Goal: Task Accomplishment & Management: Manage account settings

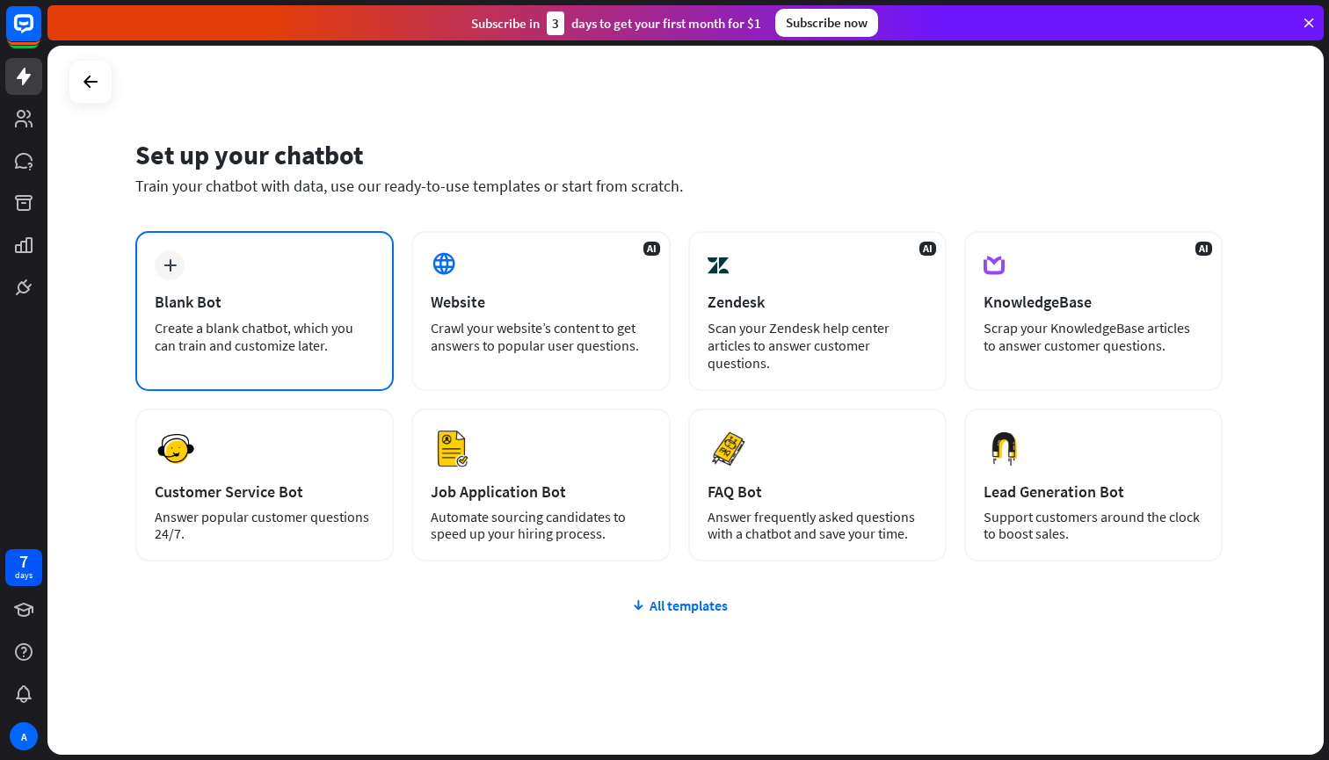
click at [171, 298] on div "Blank Bot" at bounding box center [265, 302] width 220 height 20
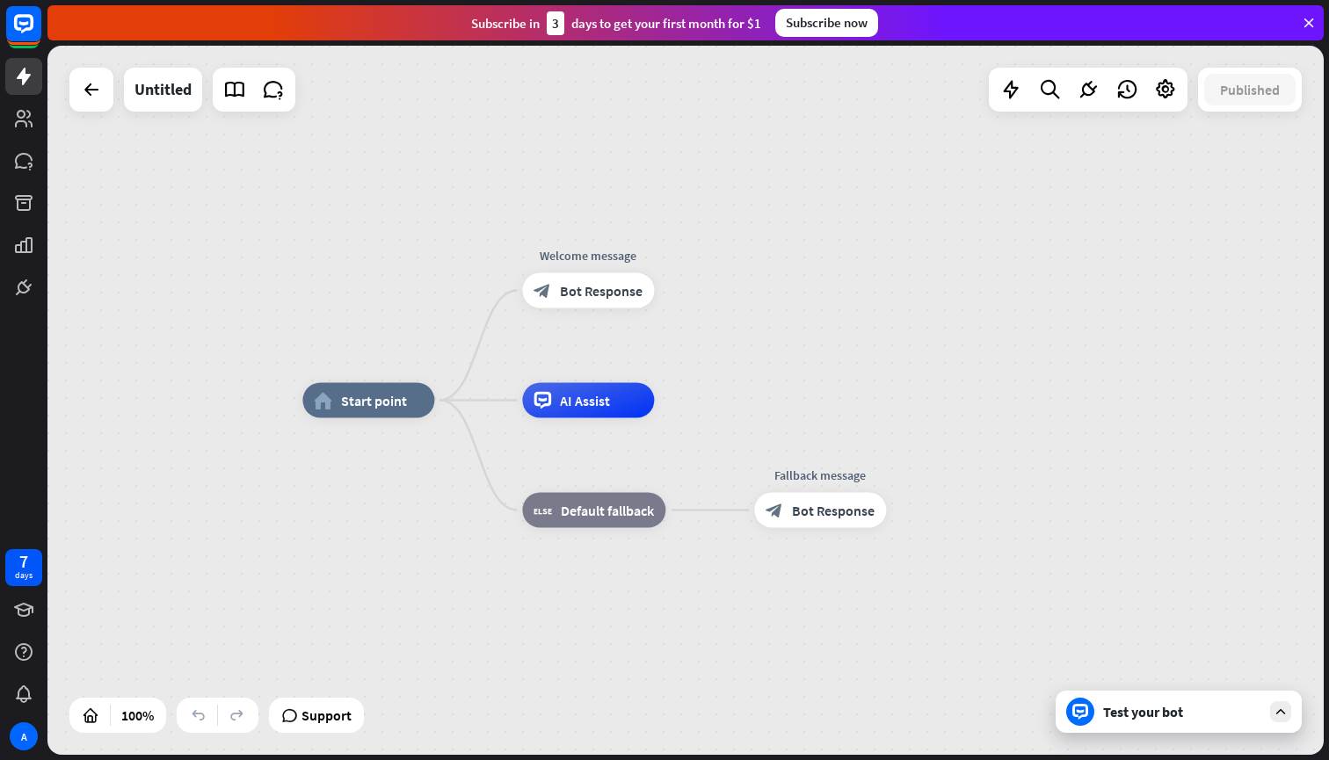
click at [860, 346] on div "home_2 Start point Welcome message block_bot_response Bot Response AI Assist bl…" at bounding box center [685, 400] width 1276 height 709
click at [364, 414] on div "home_2 Start point" at bounding box center [368, 400] width 132 height 35
click at [341, 472] on div "Edit name more_horiz home_2 Start point Welcome message block_bot_response Bot …" at bounding box center [940, 755] width 1276 height 709
click at [584, 409] on span "AI Assist" at bounding box center [585, 401] width 50 height 18
click at [554, 463] on span "Edit name" at bounding box center [577, 471] width 54 height 16
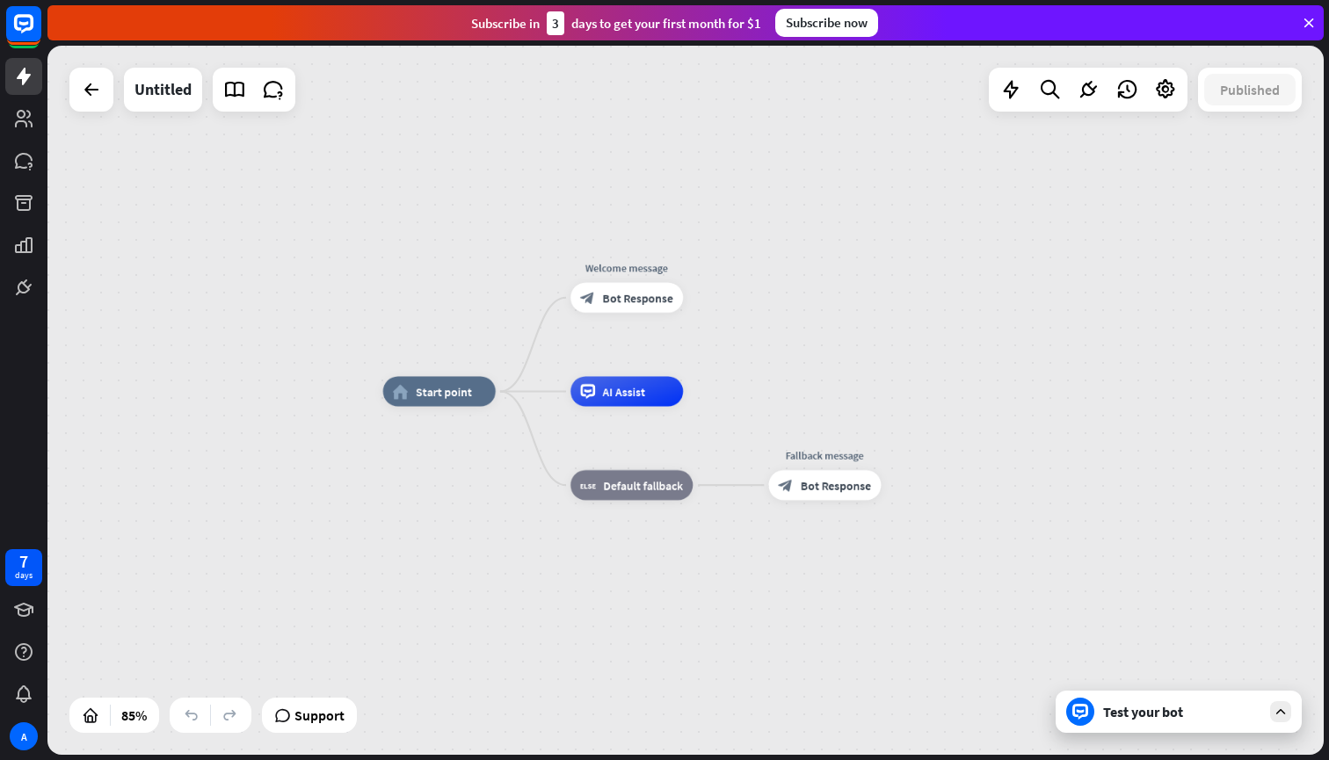
click at [1143, 719] on div "Test your bot" at bounding box center [1182, 712] width 158 height 18
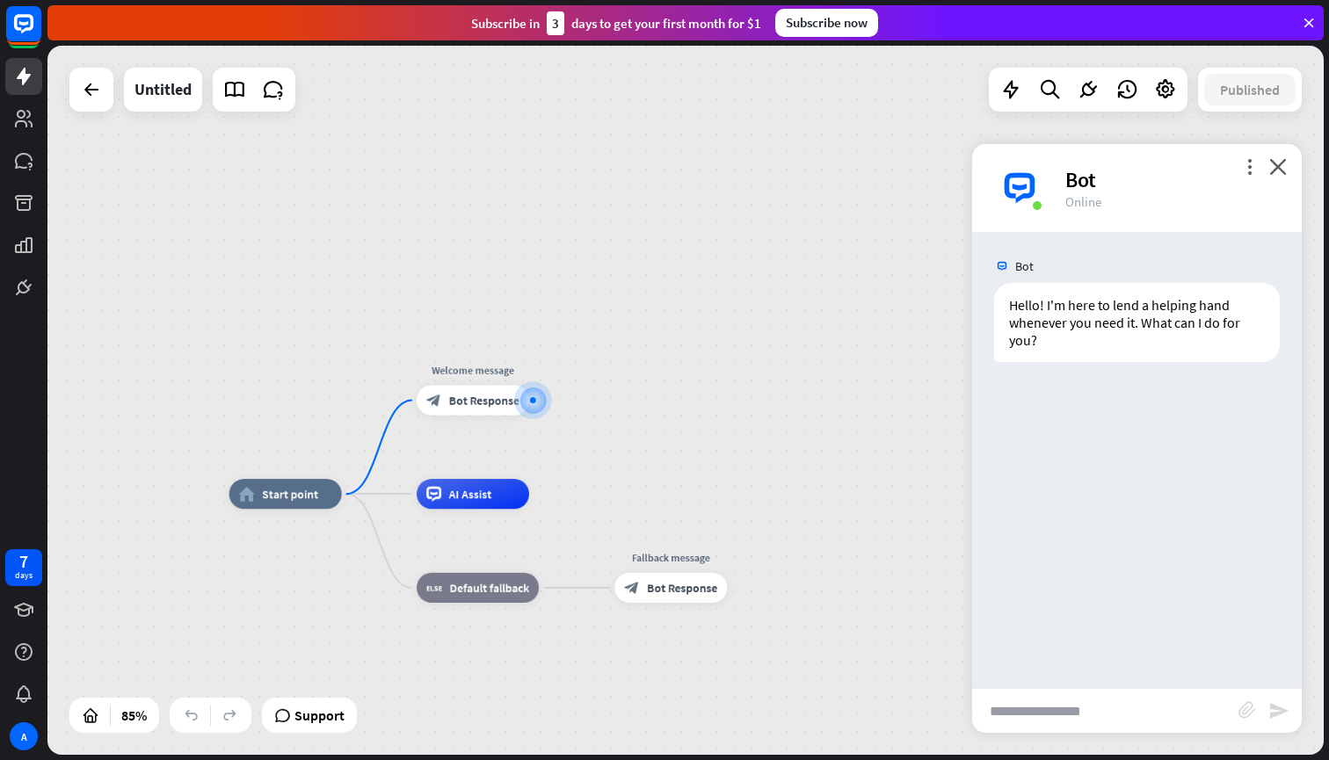
click at [1034, 714] on input "text" at bounding box center [1105, 711] width 266 height 44
paste input "**********"
type input "**********"
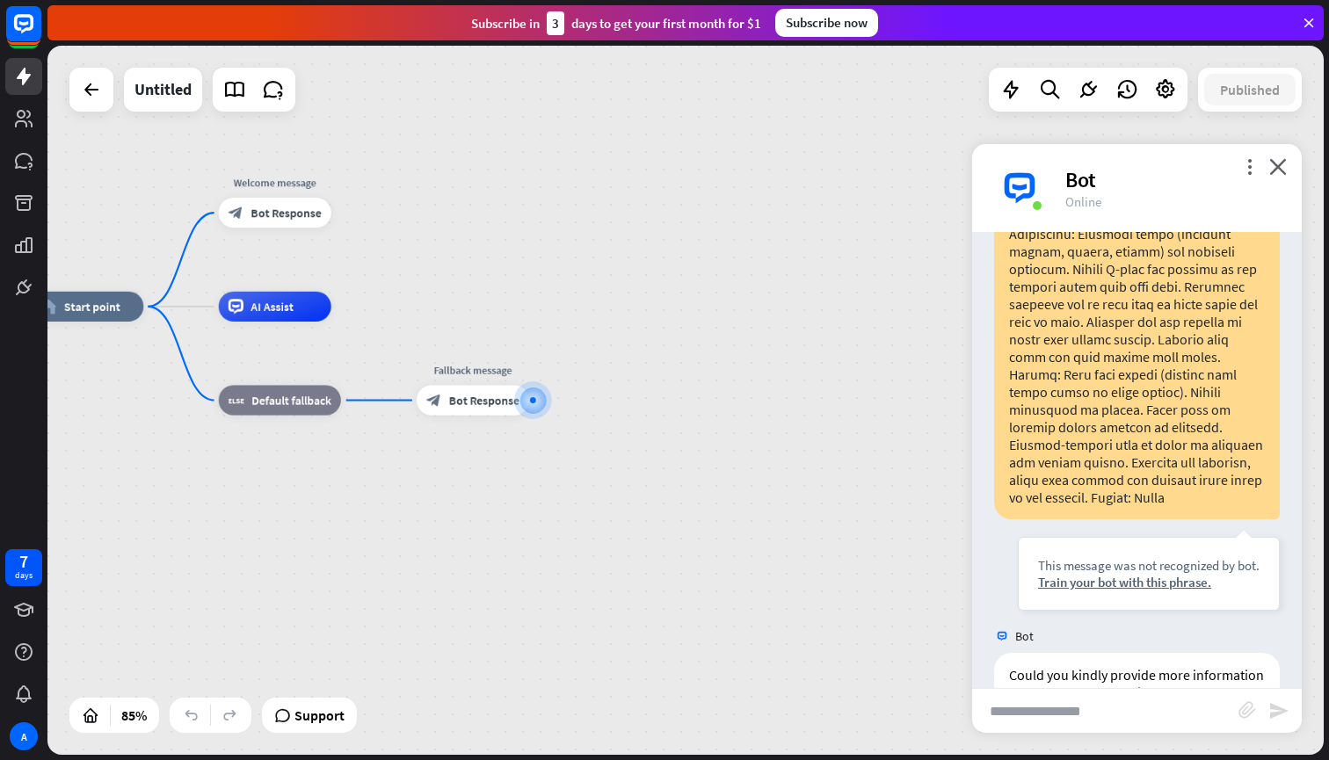
scroll to position [843, 0]
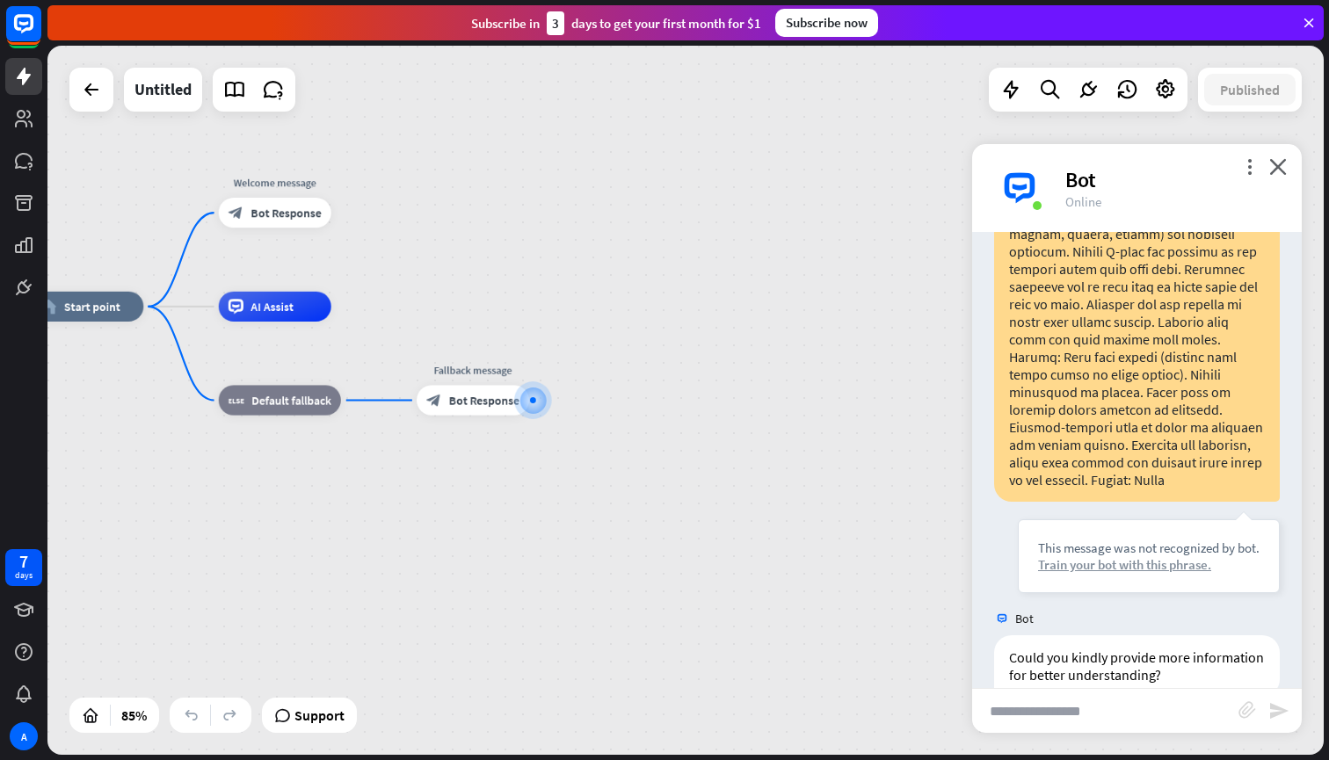
click at [1183, 556] on div "Train your bot with this phrase." at bounding box center [1148, 564] width 221 height 17
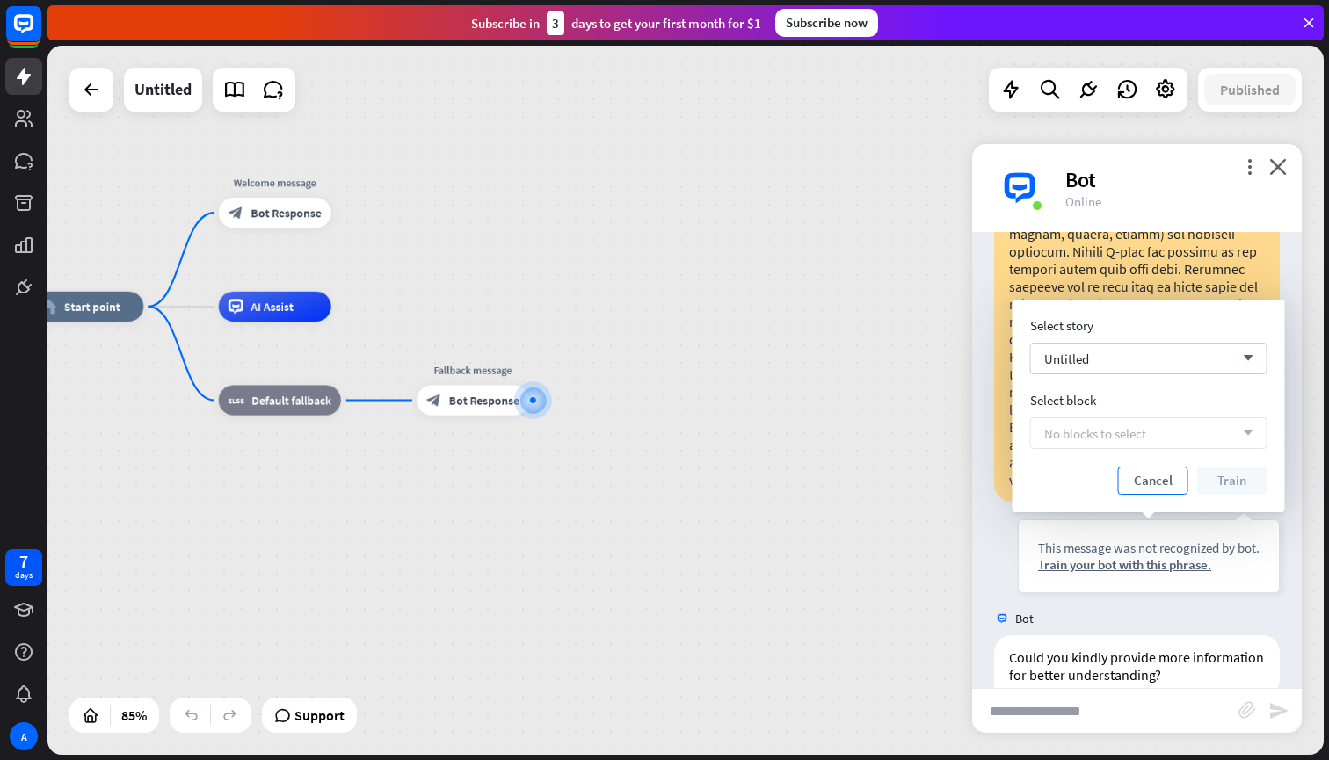
click at [1173, 491] on button "Cancel" at bounding box center [1153, 481] width 70 height 28
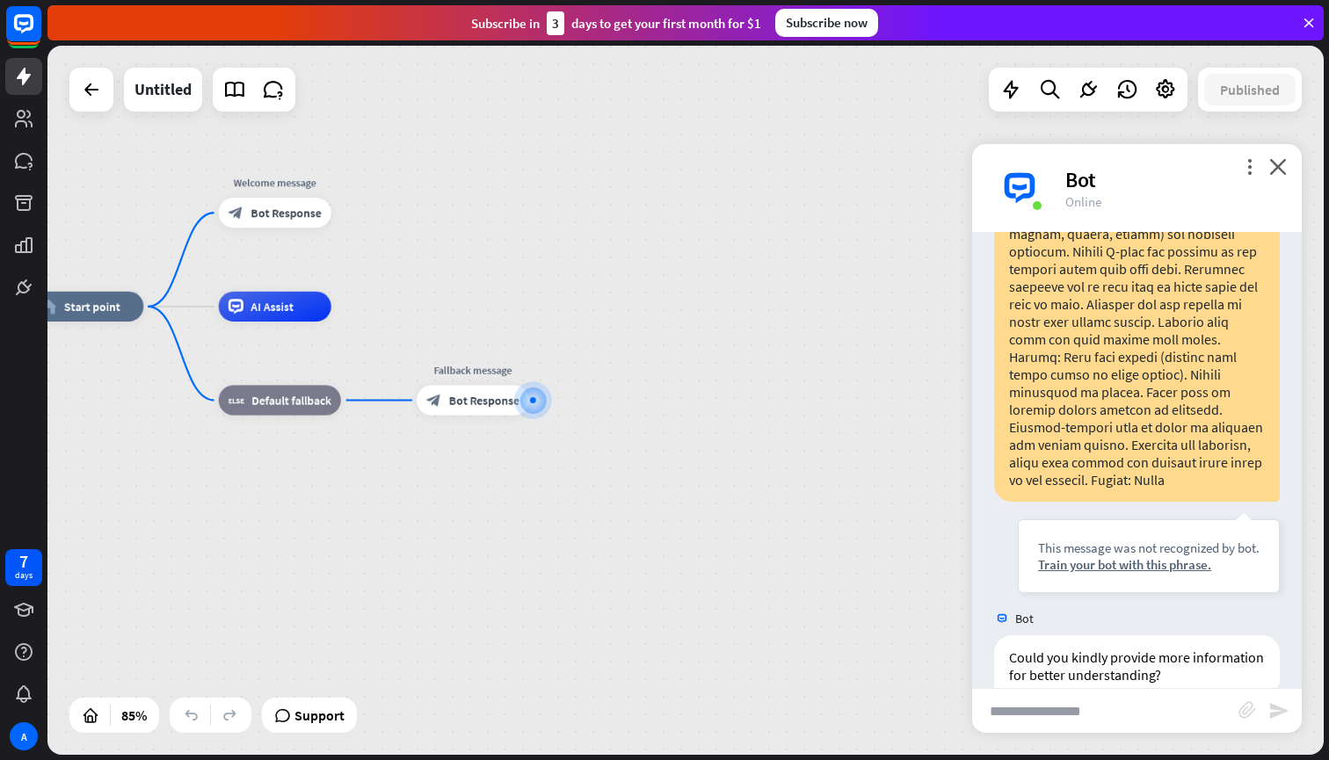
click at [1284, 157] on div "more_vert close Bot Online" at bounding box center [1137, 188] width 330 height 88
click at [1284, 165] on icon "close" at bounding box center [1278, 166] width 18 height 17
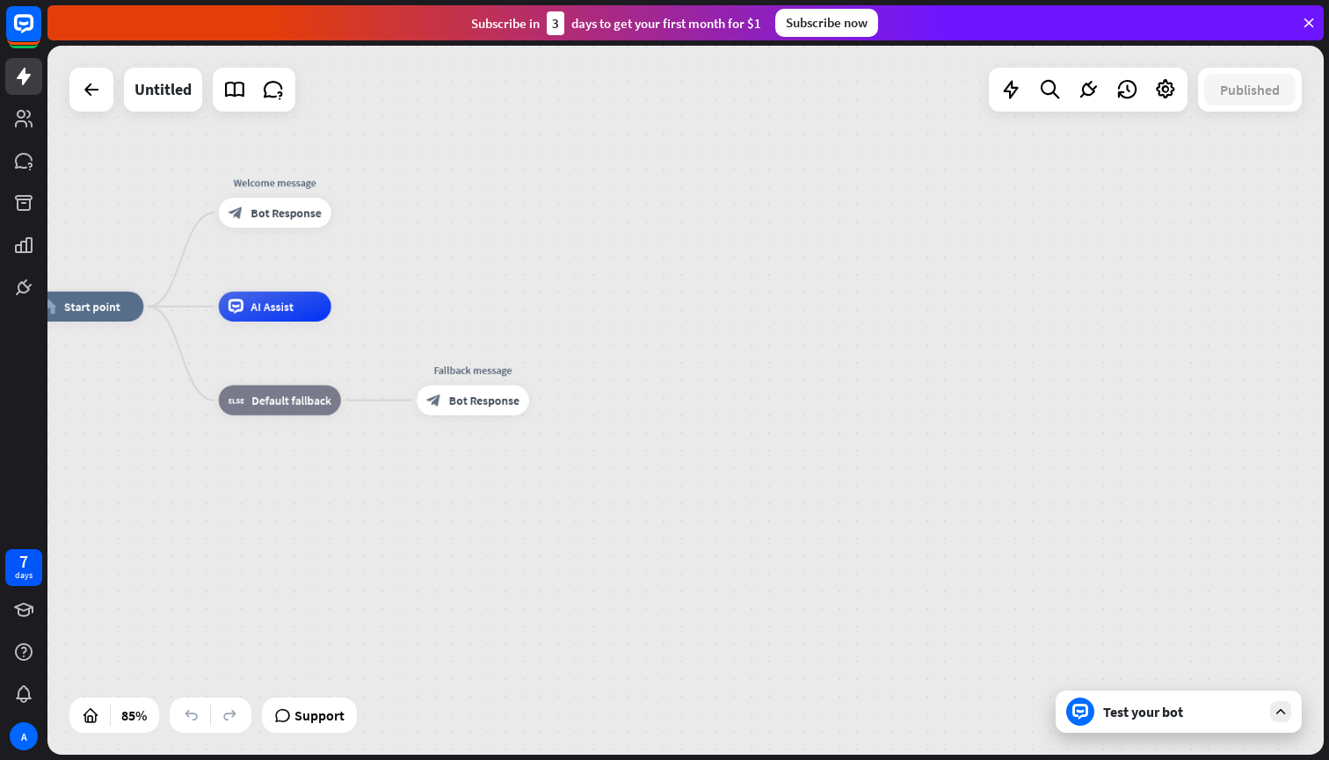
click at [1313, 27] on icon at bounding box center [1309, 23] width 16 height 16
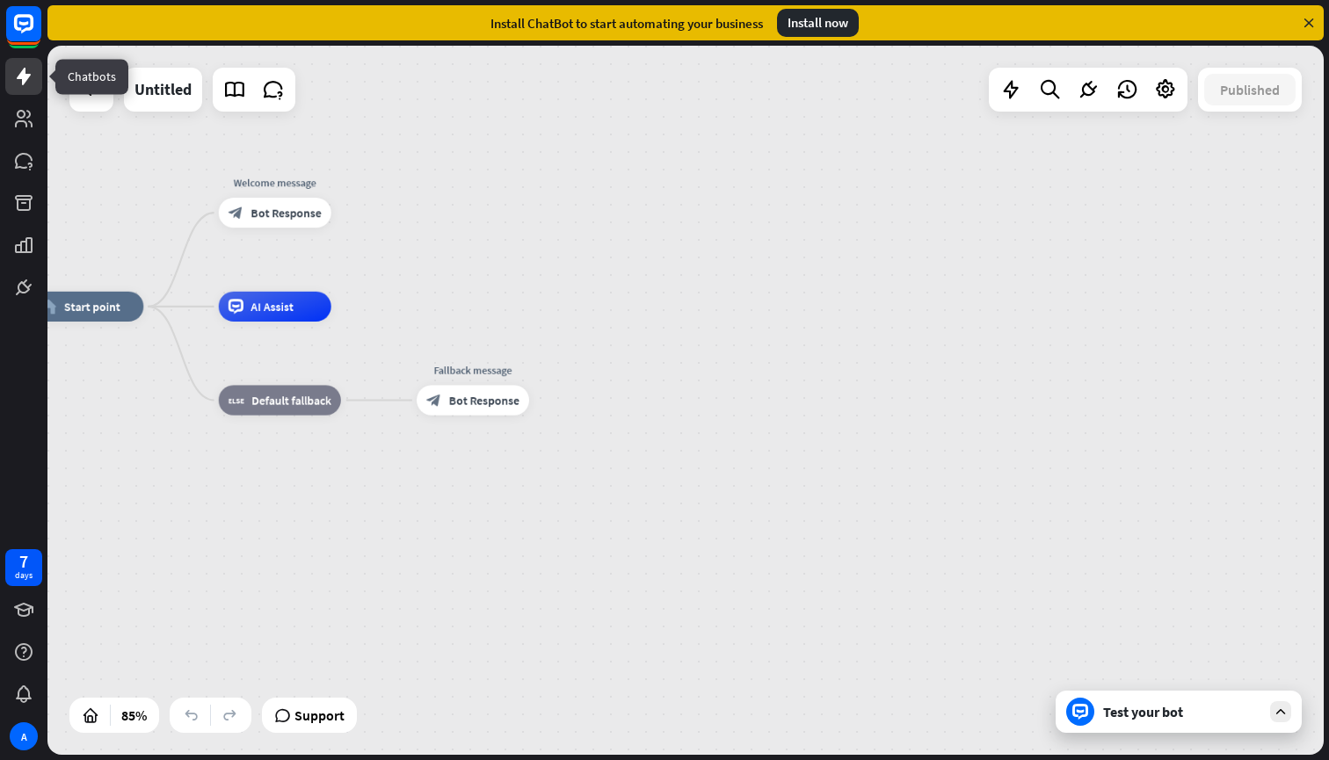
click at [27, 76] on icon at bounding box center [24, 77] width 14 height 18
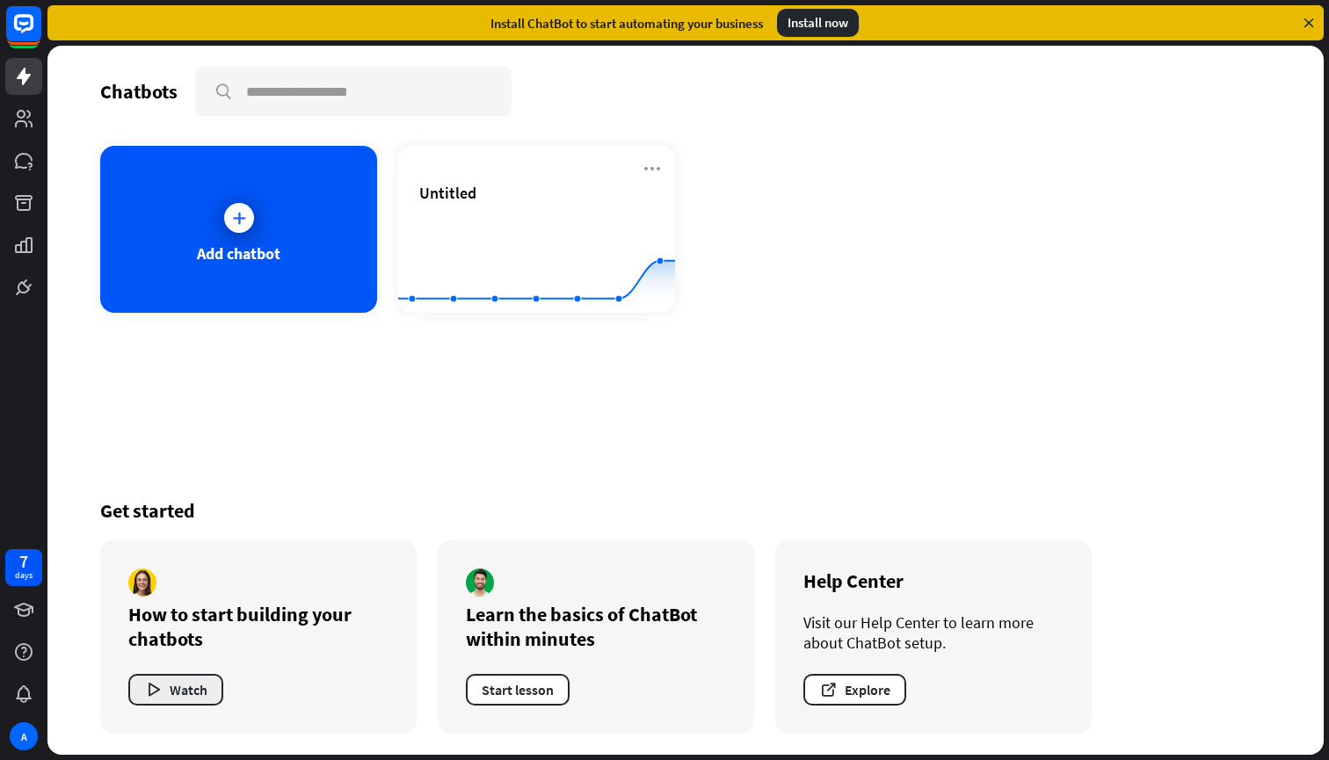
click at [187, 690] on button "Watch" at bounding box center [175, 690] width 95 height 32
click at [724, 90] on div "close" at bounding box center [664, 380] width 1329 height 760
click at [495, 688] on button "Start lesson" at bounding box center [518, 690] width 104 height 32
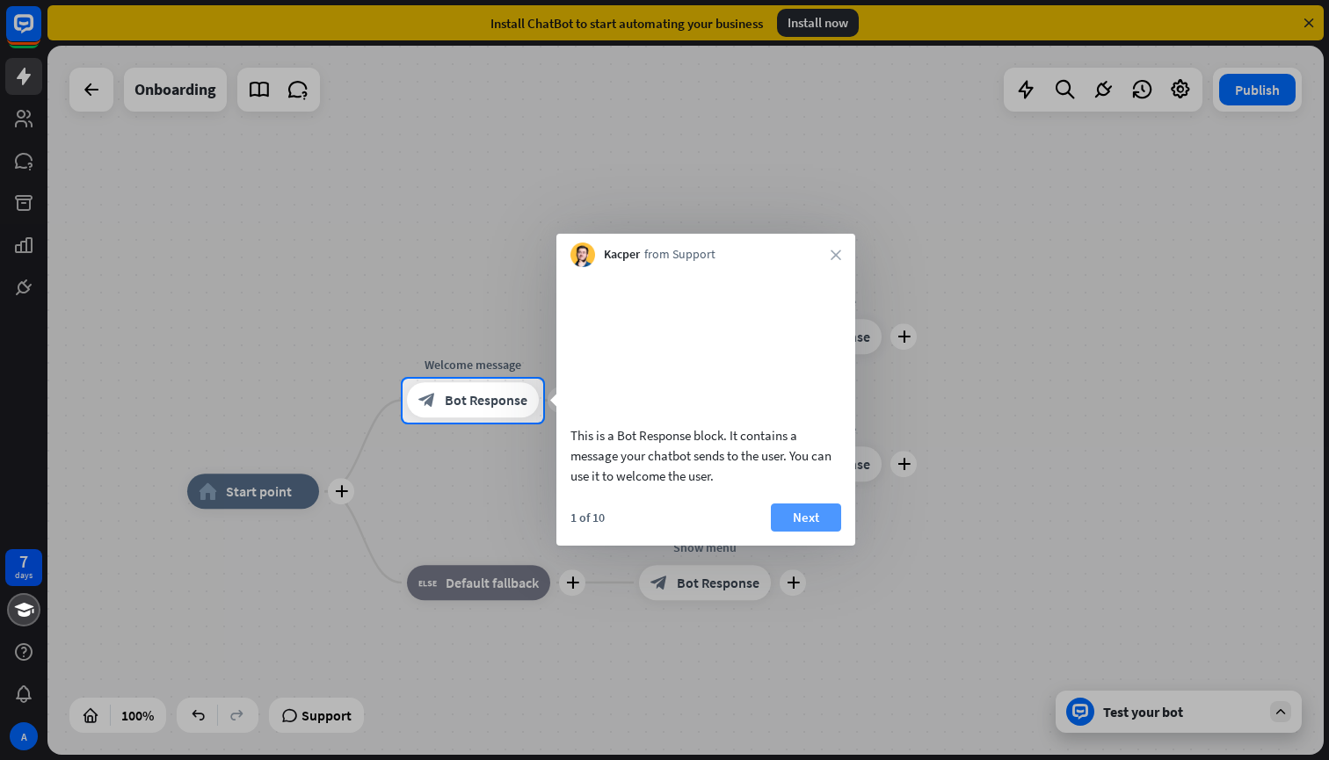
click at [802, 532] on button "Next" at bounding box center [806, 518] width 70 height 28
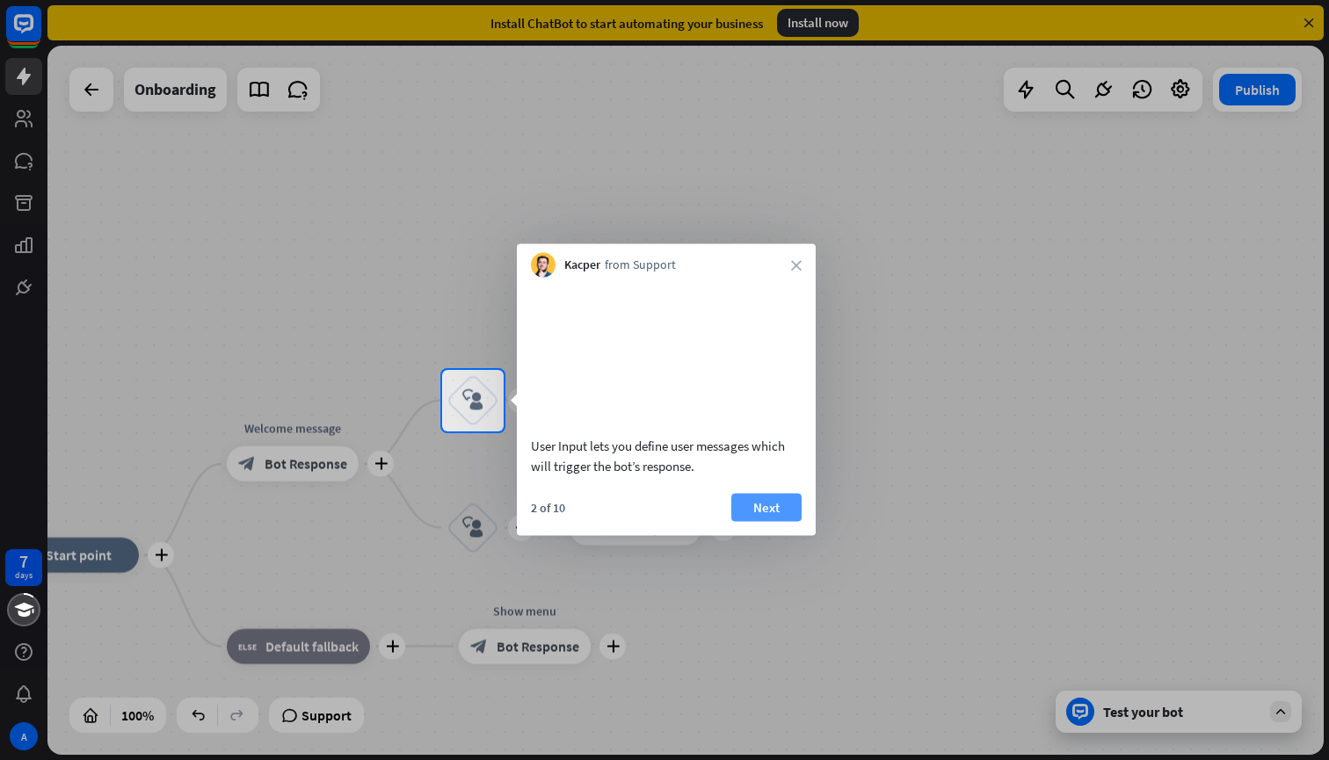
click at [778, 521] on button "Next" at bounding box center [766, 507] width 70 height 28
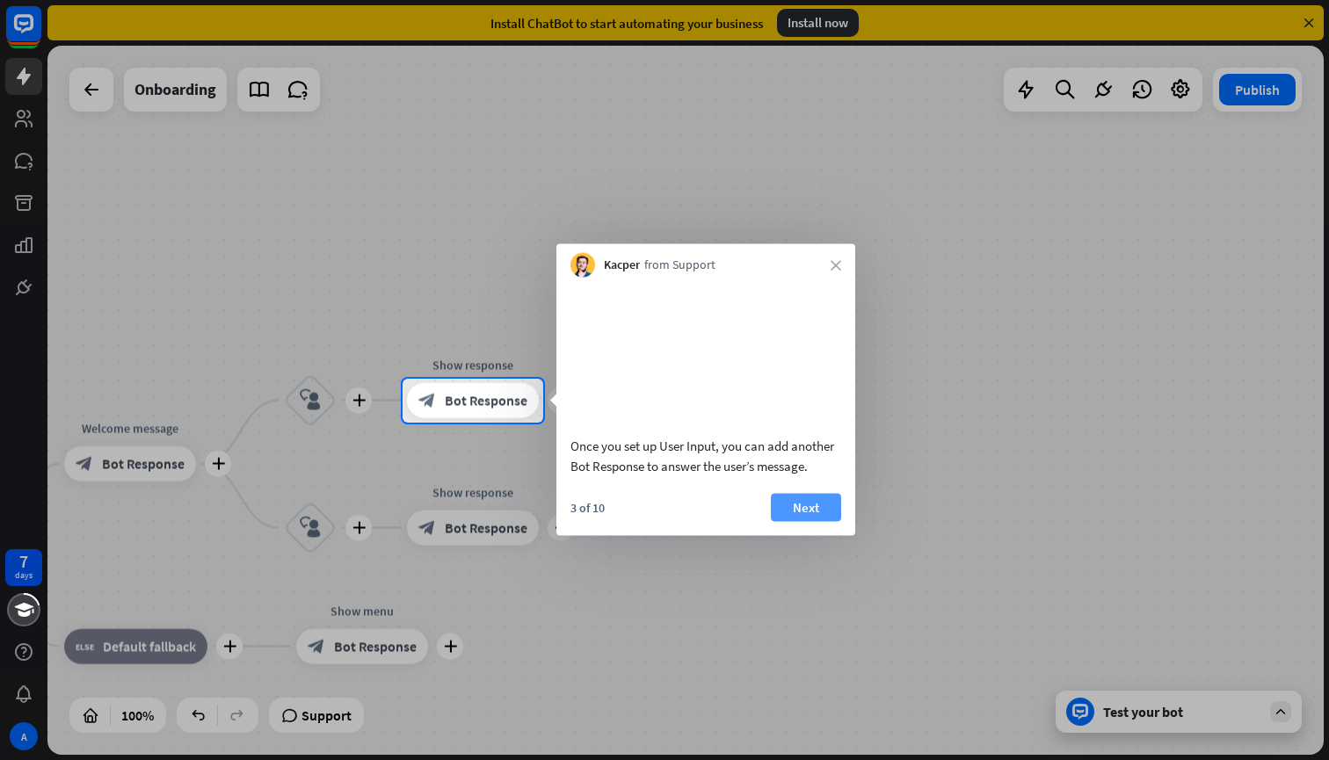
click at [809, 521] on button "Next" at bounding box center [806, 507] width 70 height 28
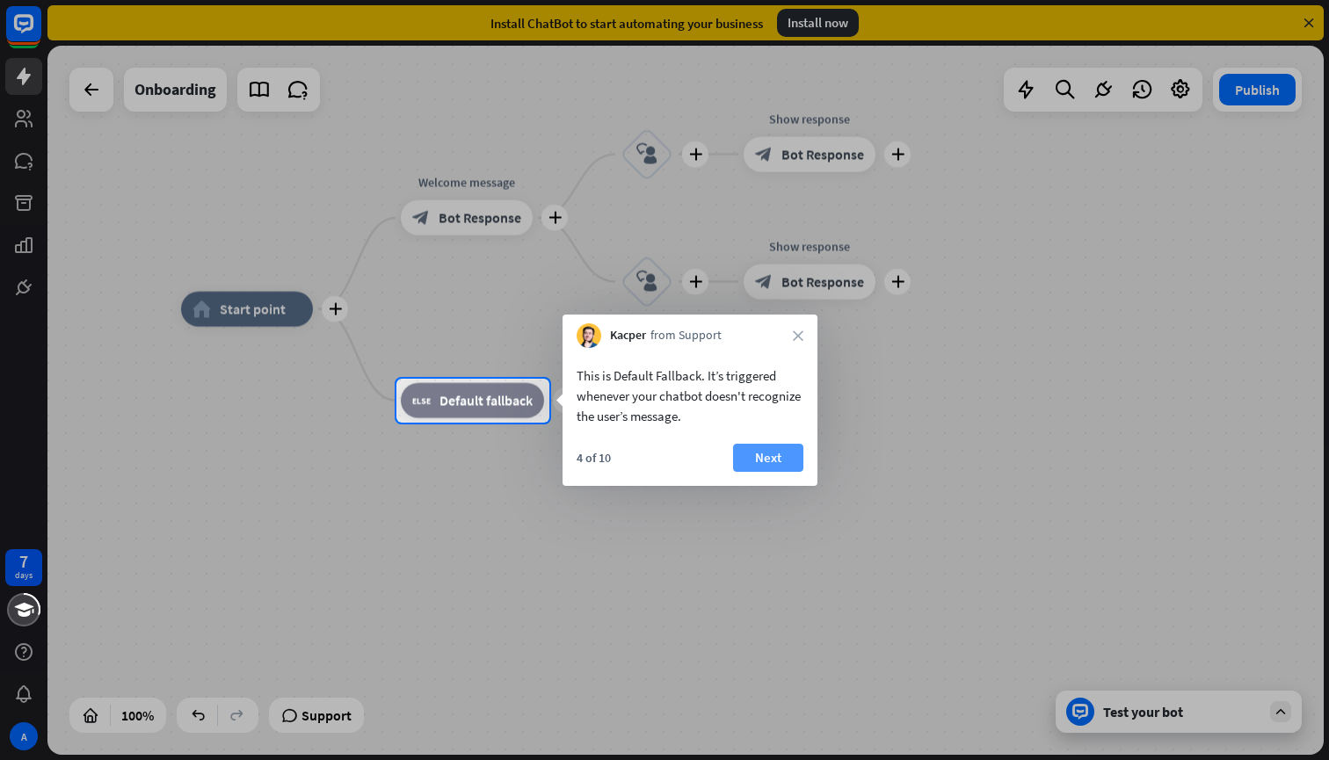
click at [765, 458] on button "Next" at bounding box center [768, 458] width 70 height 28
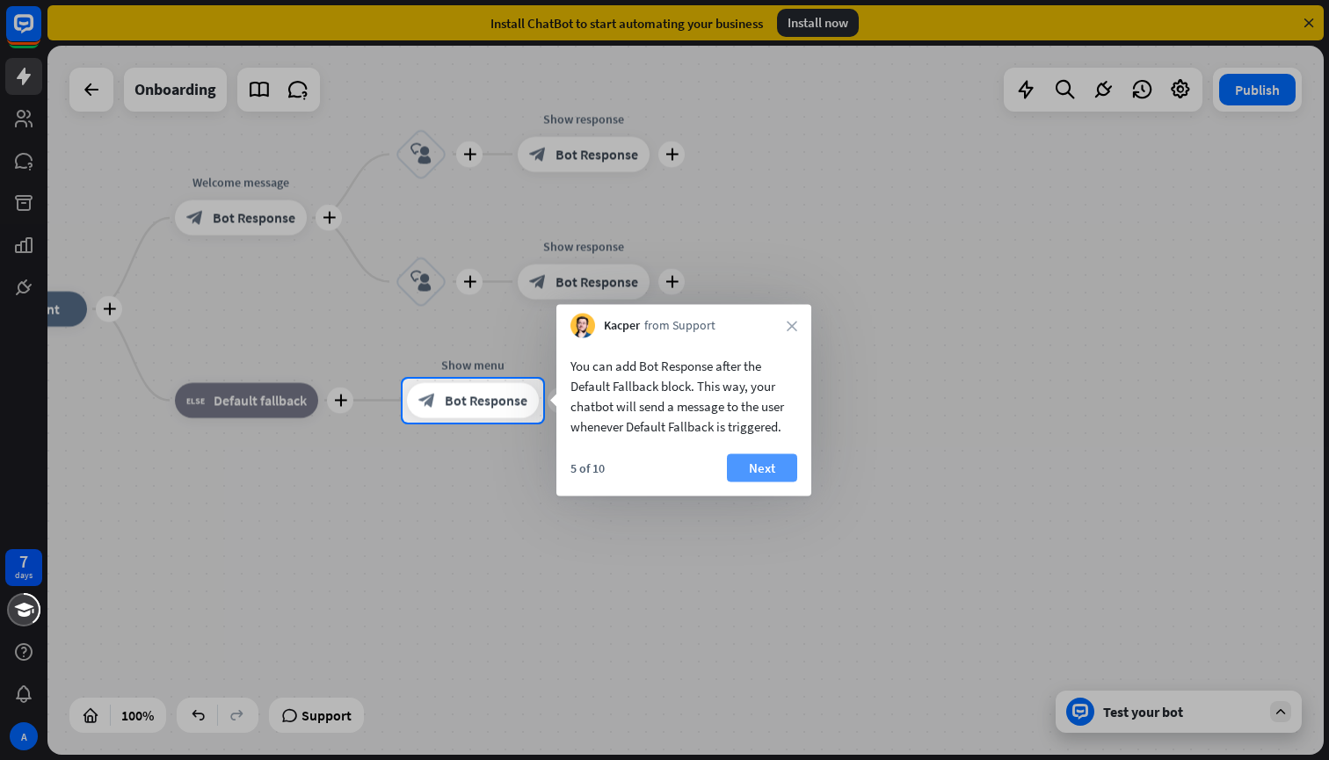
click at [767, 462] on button "Next" at bounding box center [762, 468] width 70 height 28
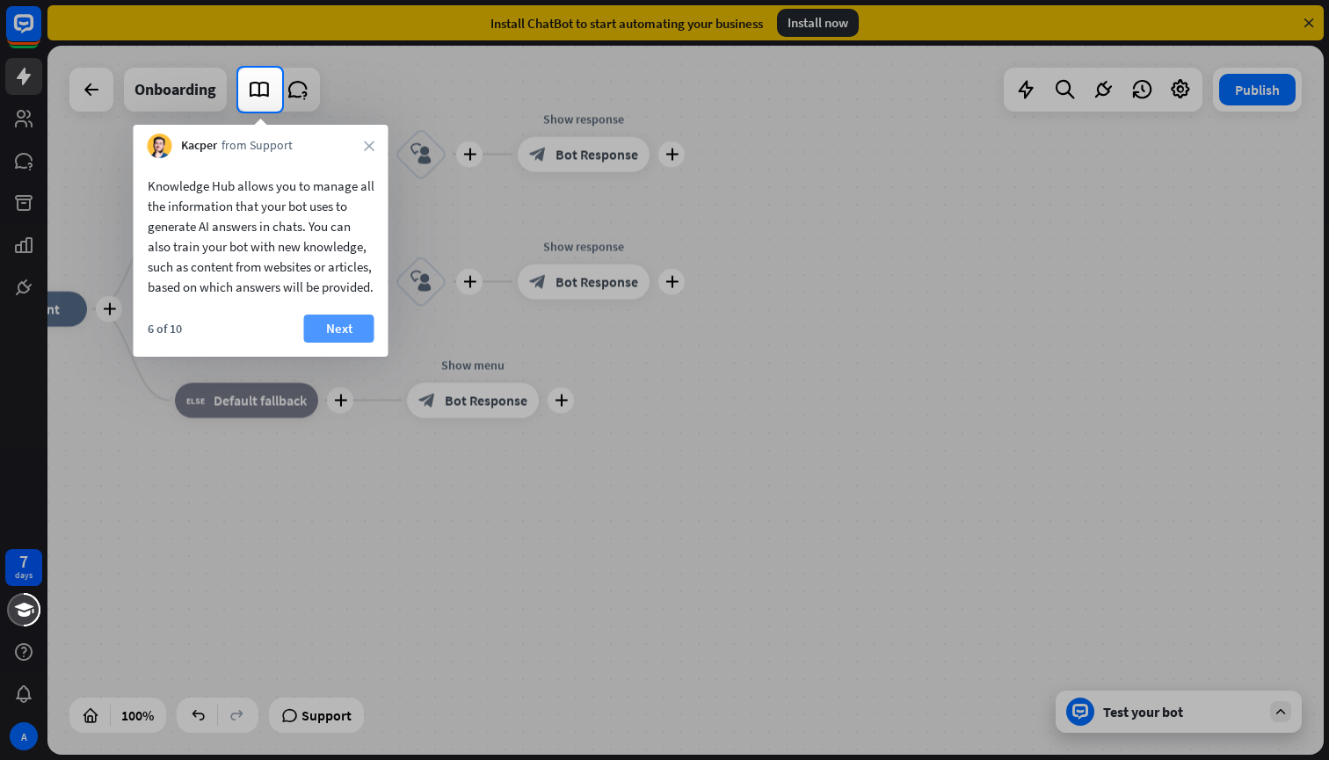
click at [331, 343] on button "Next" at bounding box center [339, 329] width 70 height 28
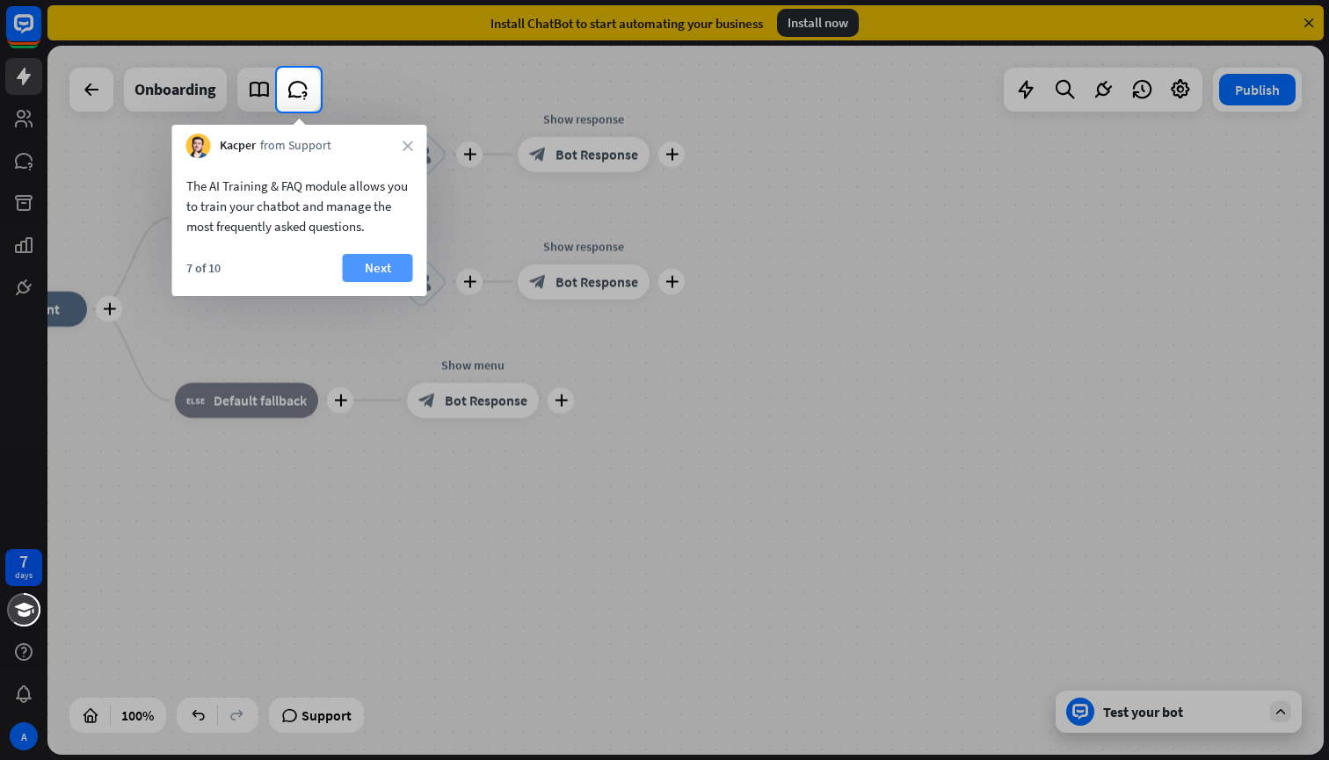
click at [378, 271] on button "Next" at bounding box center [378, 268] width 70 height 28
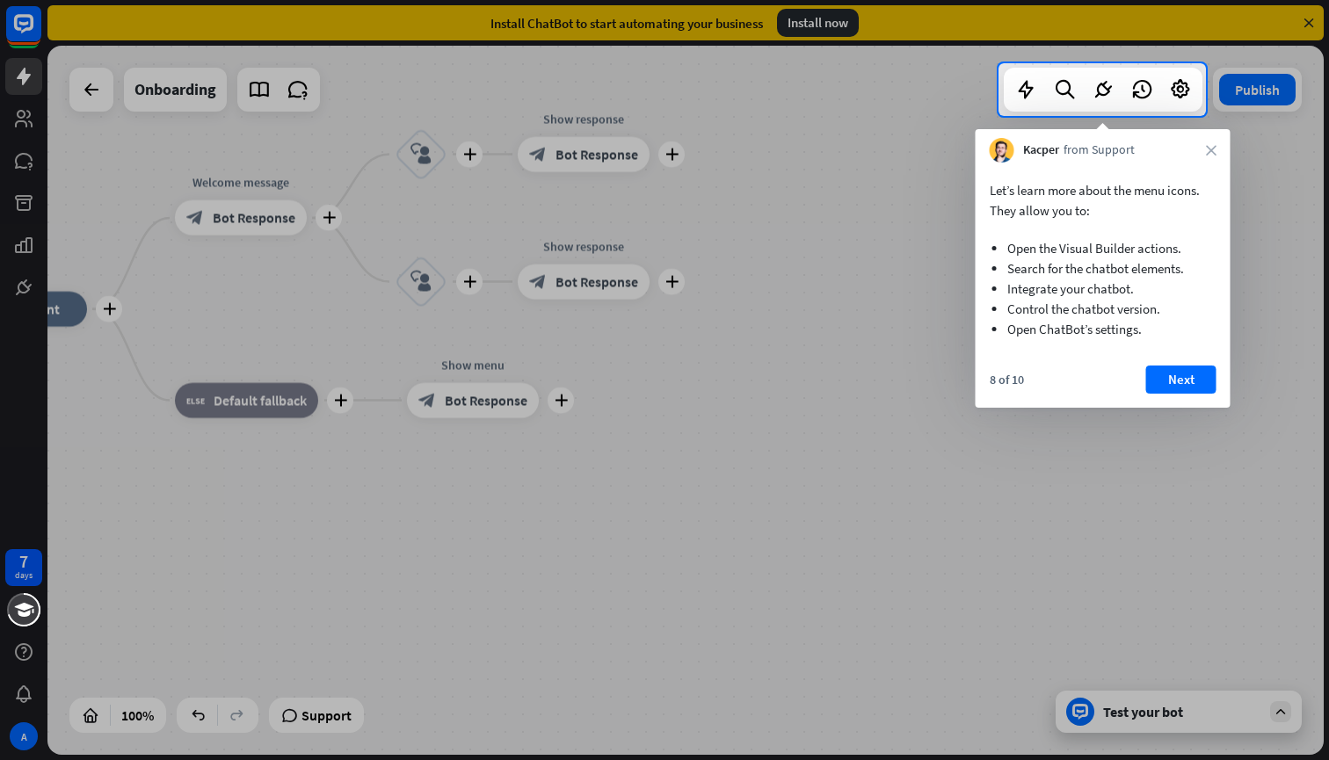
click at [1212, 416] on div at bounding box center [664, 438] width 1329 height 644
click at [1189, 383] on button "Next" at bounding box center [1181, 380] width 70 height 28
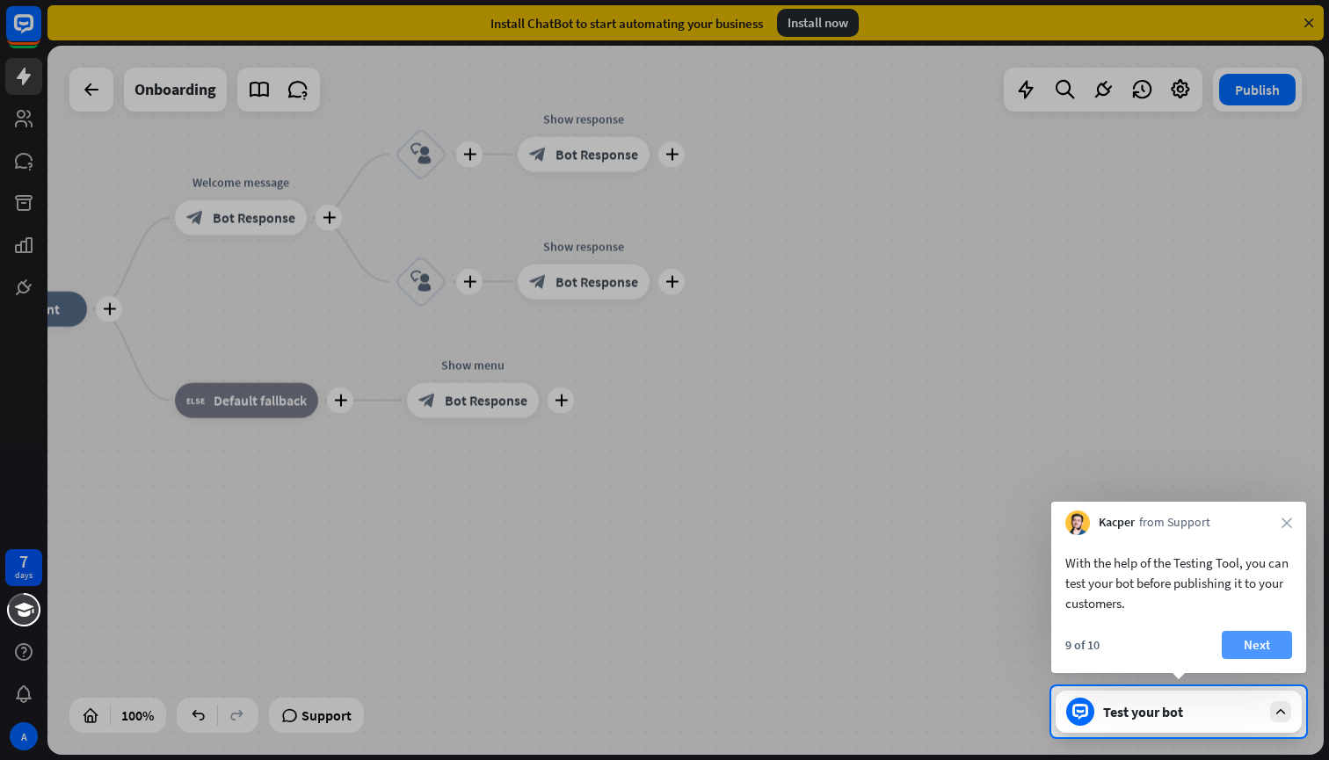
click at [1240, 648] on button "Next" at bounding box center [1257, 645] width 70 height 28
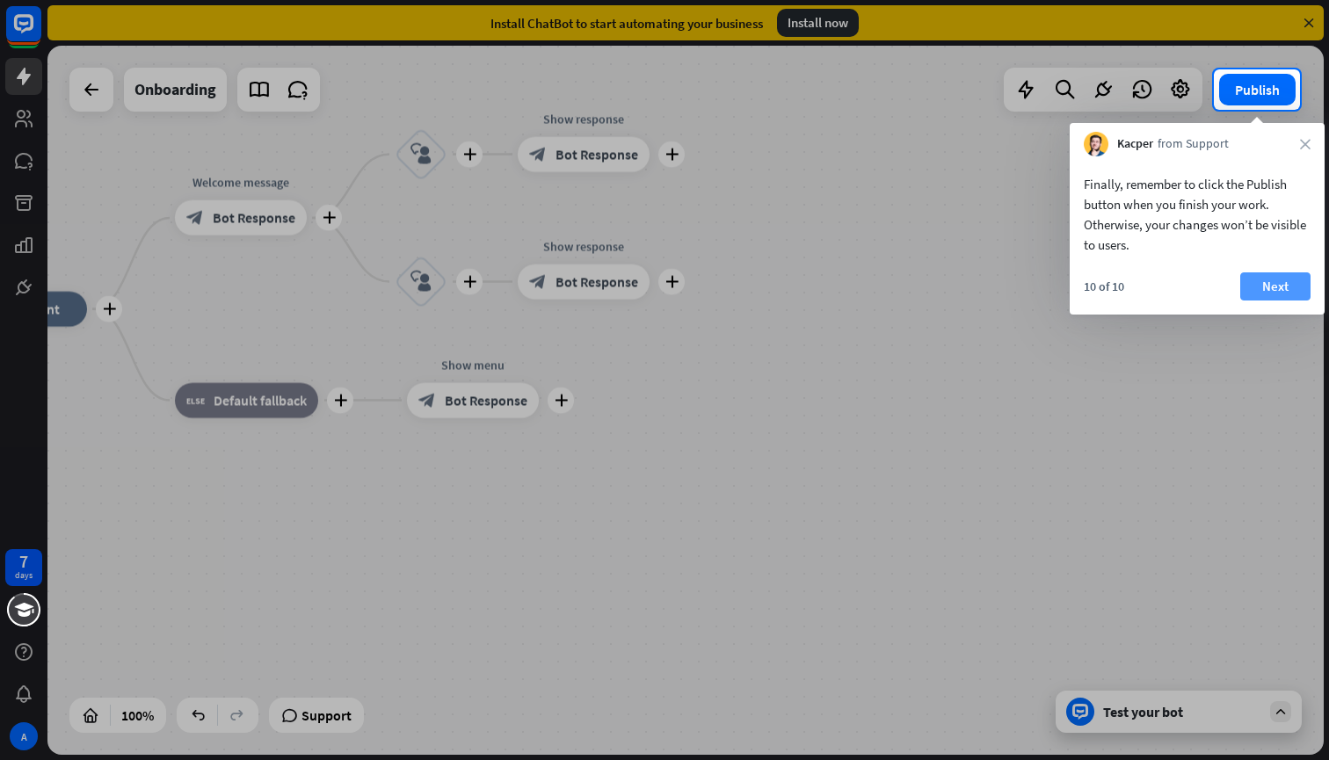
click at [1276, 291] on button "Next" at bounding box center [1275, 286] width 70 height 28
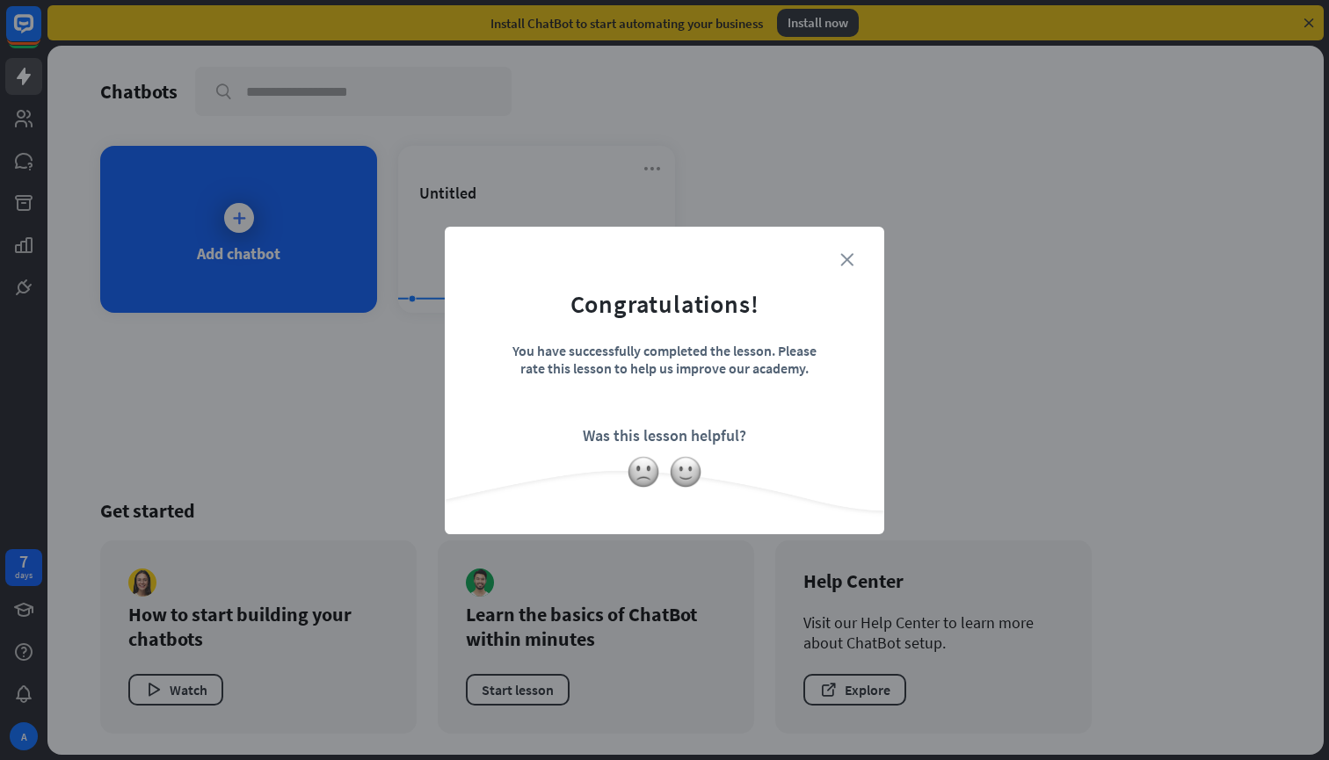
click at [845, 255] on icon "close" at bounding box center [846, 259] width 13 height 13
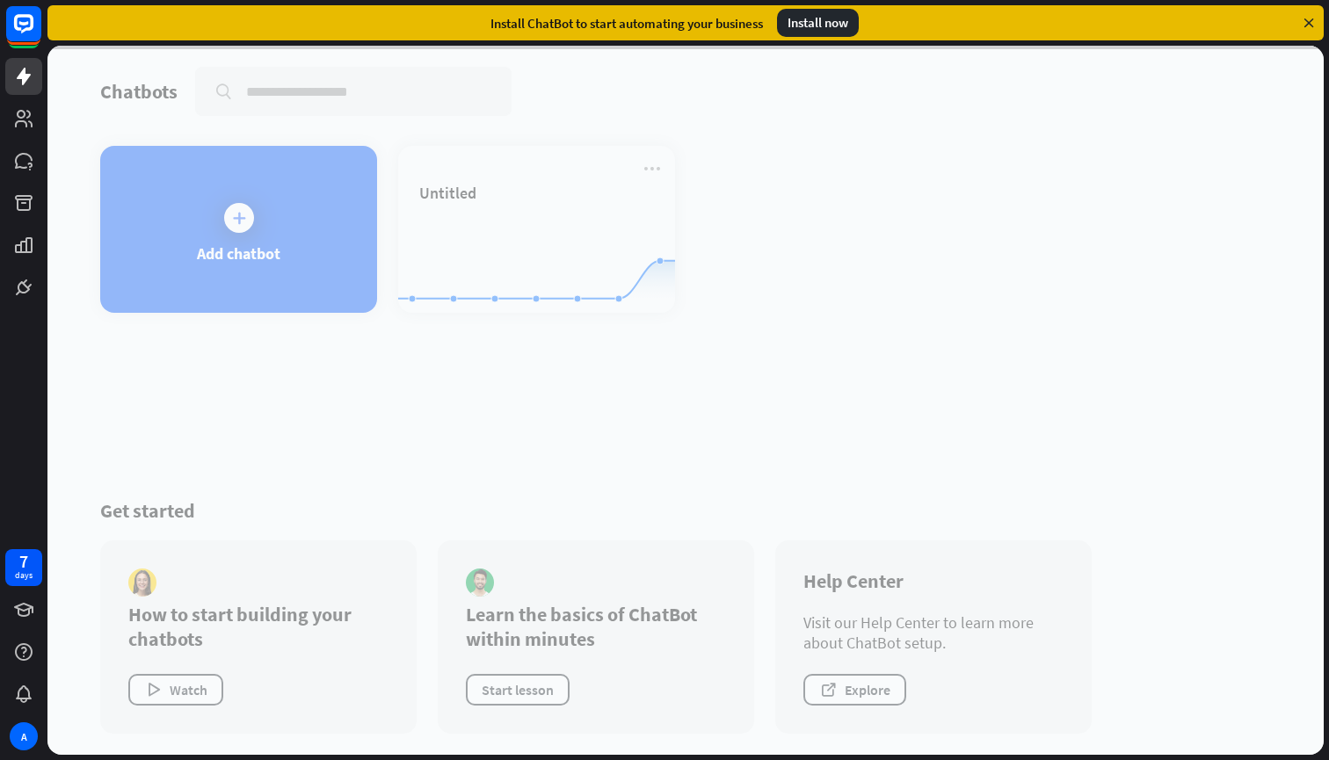
click at [263, 214] on div at bounding box center [685, 400] width 1276 height 709
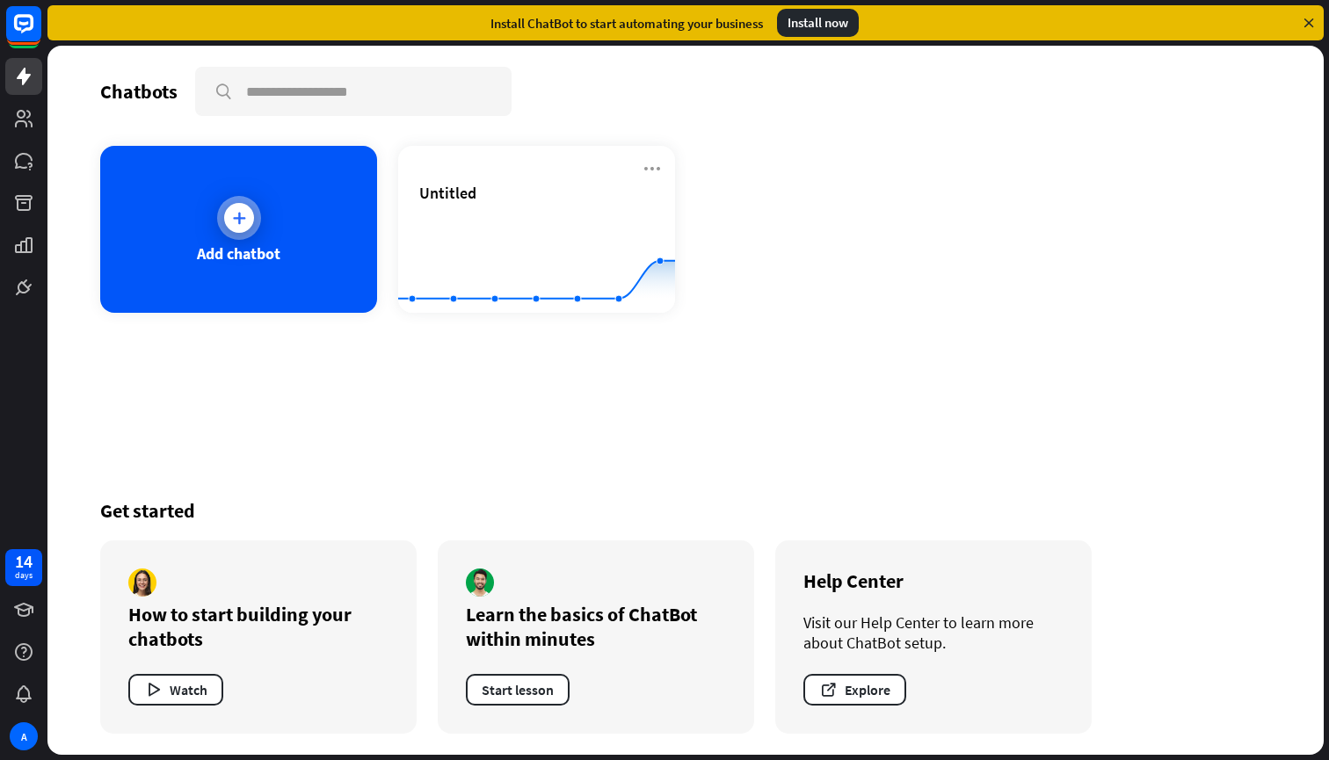
click at [227, 225] on div at bounding box center [239, 218] width 30 height 30
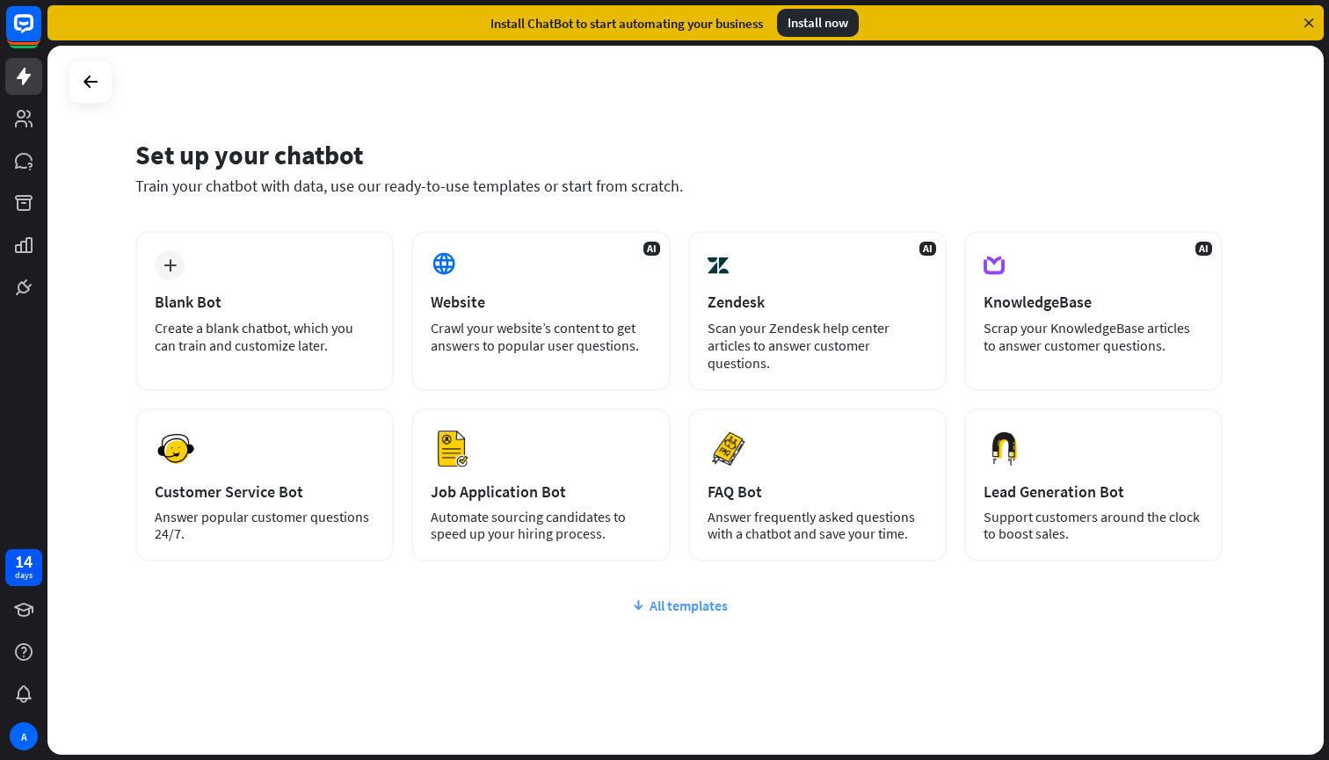
click at [679, 606] on div "All templates" at bounding box center [678, 606] width 1087 height 18
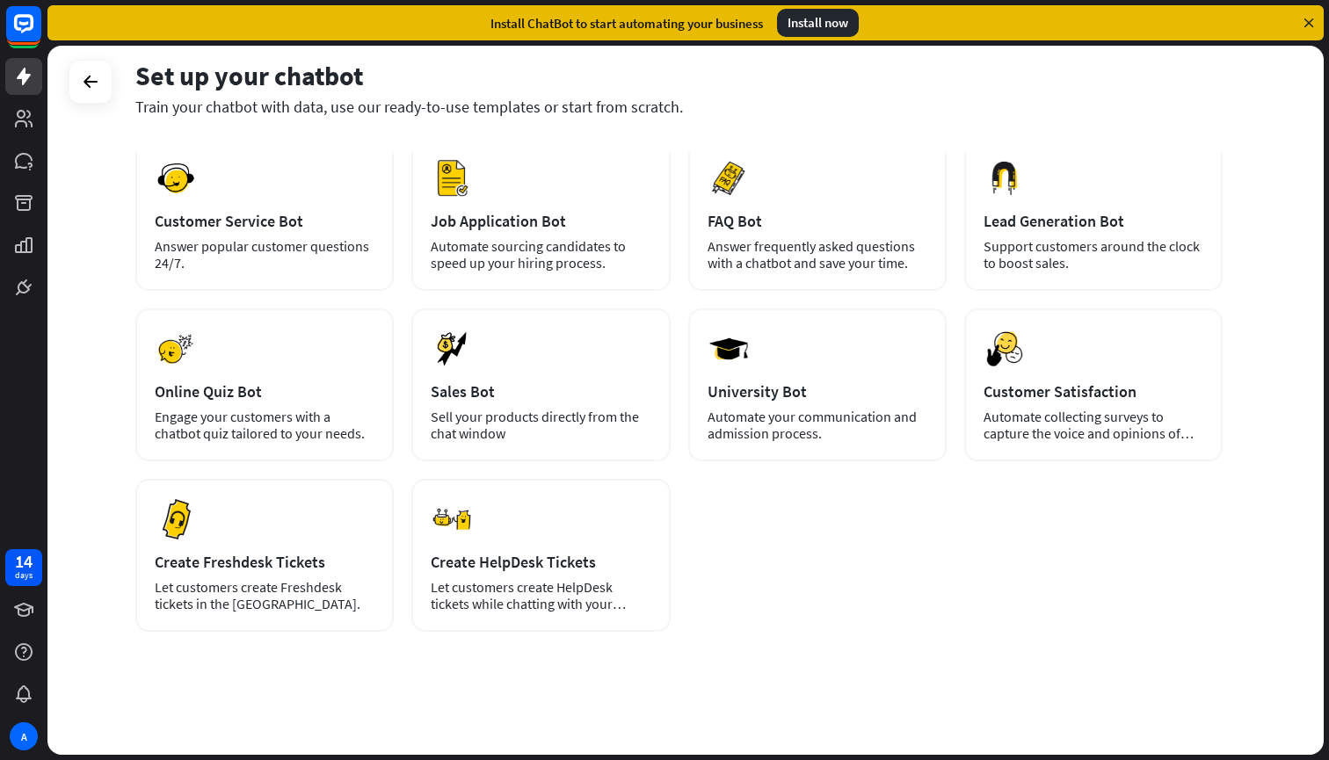
scroll to position [271, 0]
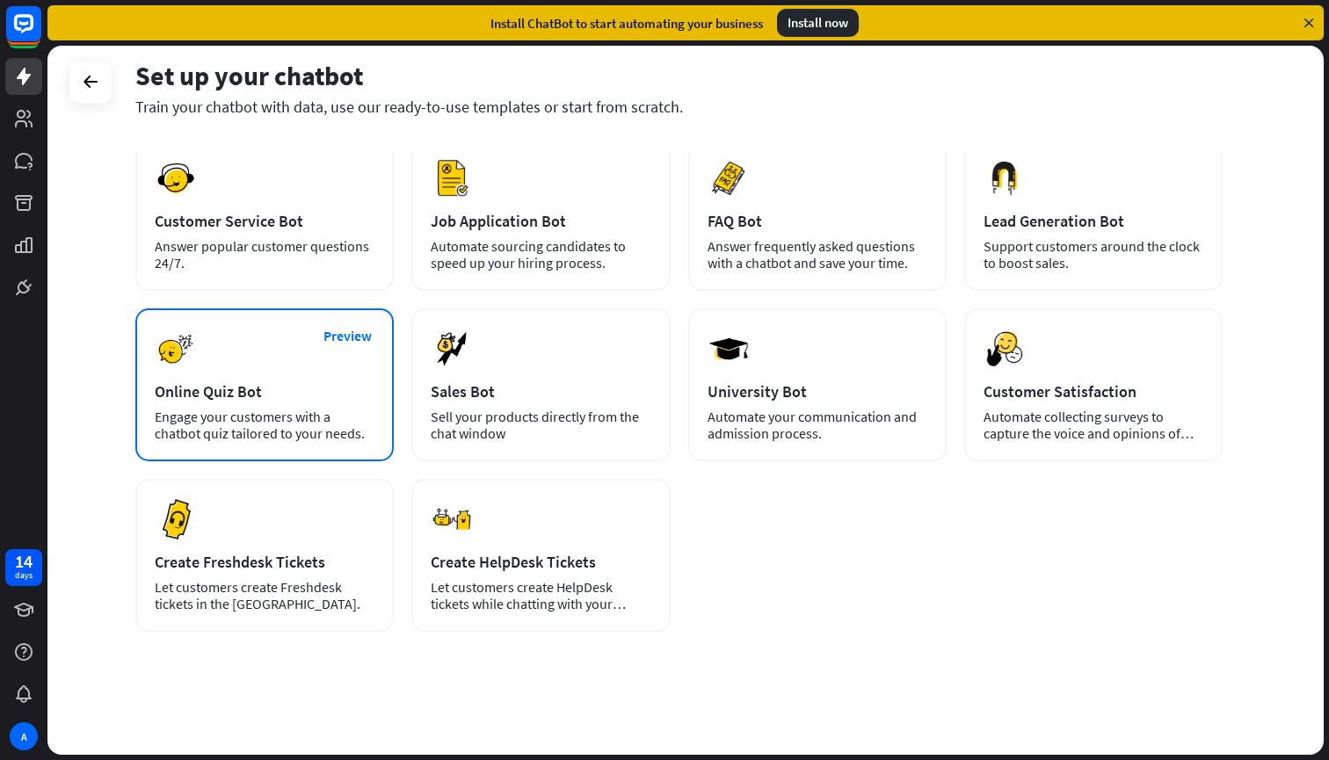
click at [306, 381] on div "Preview Online Quiz Bot Engage your customers with a chatbot quiz tailored to y…" at bounding box center [264, 384] width 258 height 153
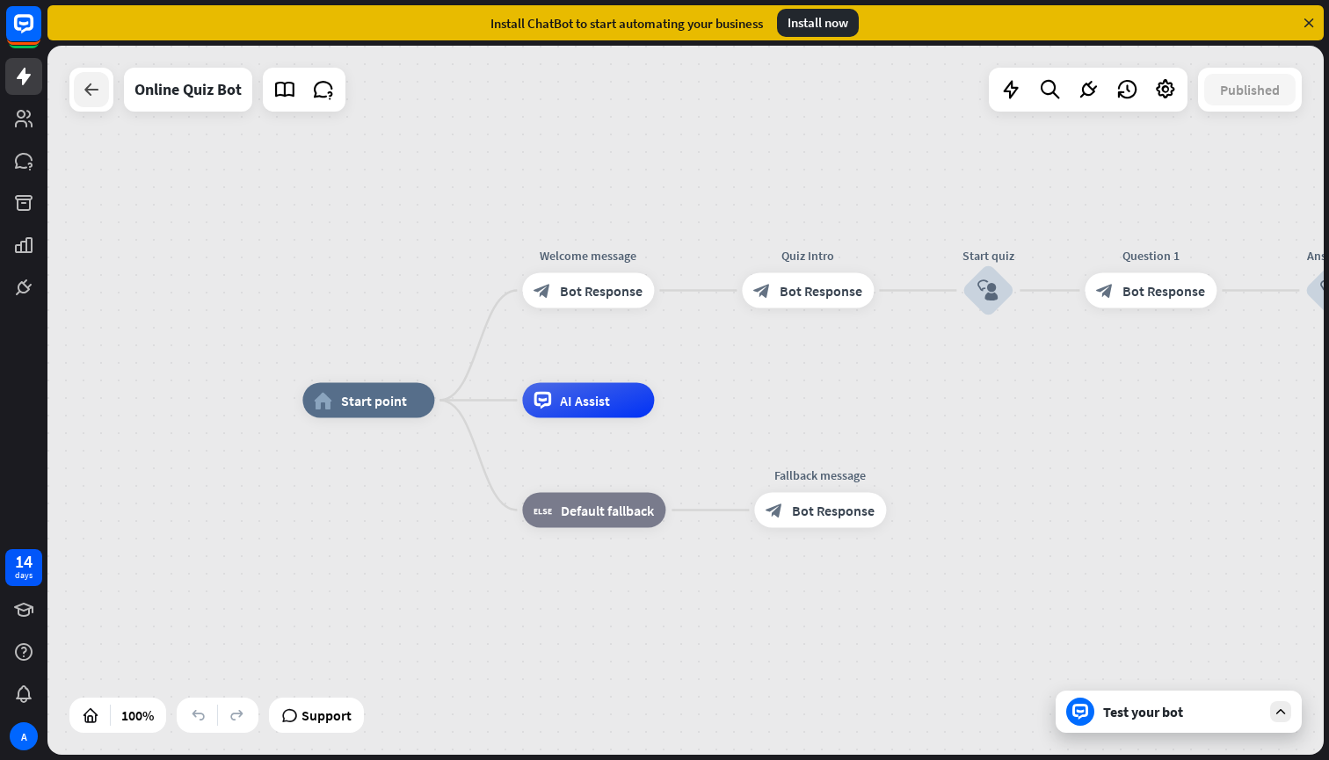
click at [93, 84] on icon at bounding box center [91, 89] width 21 height 21
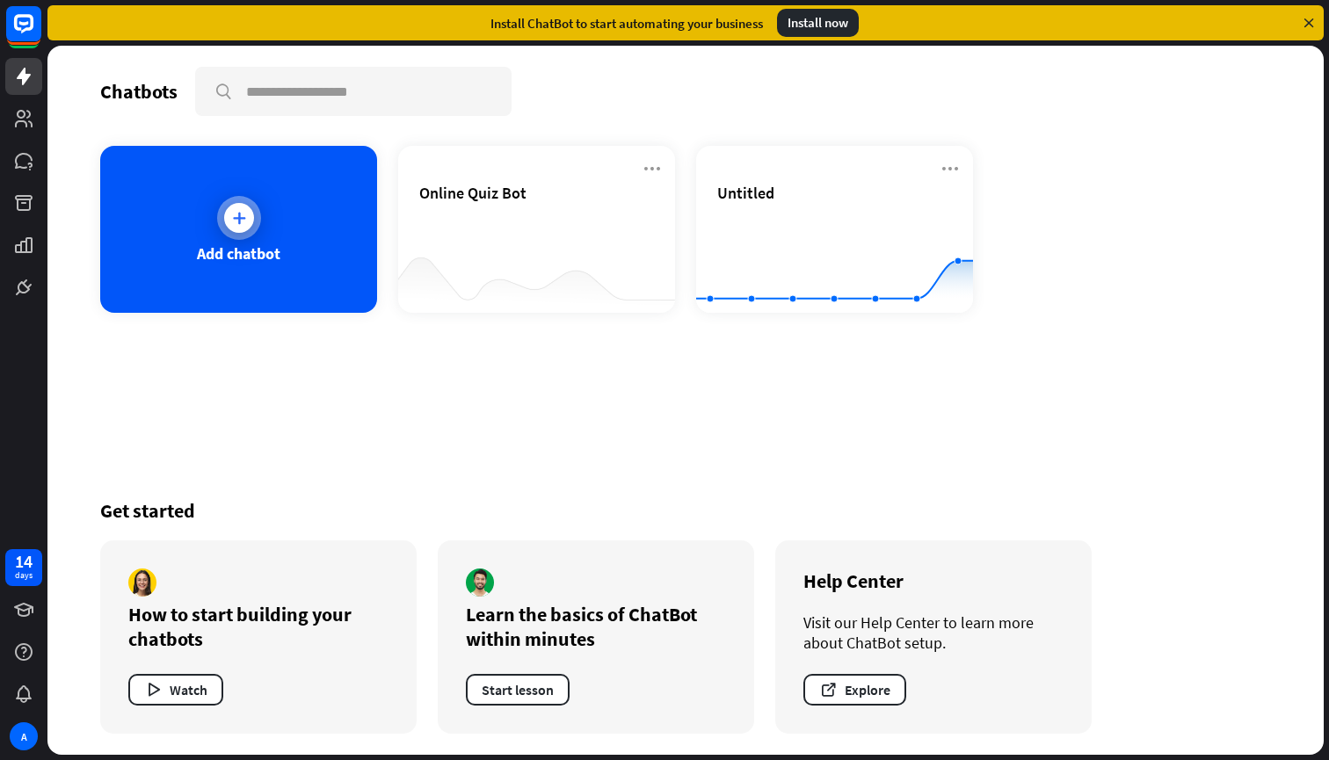
click at [229, 220] on div at bounding box center [239, 218] width 30 height 30
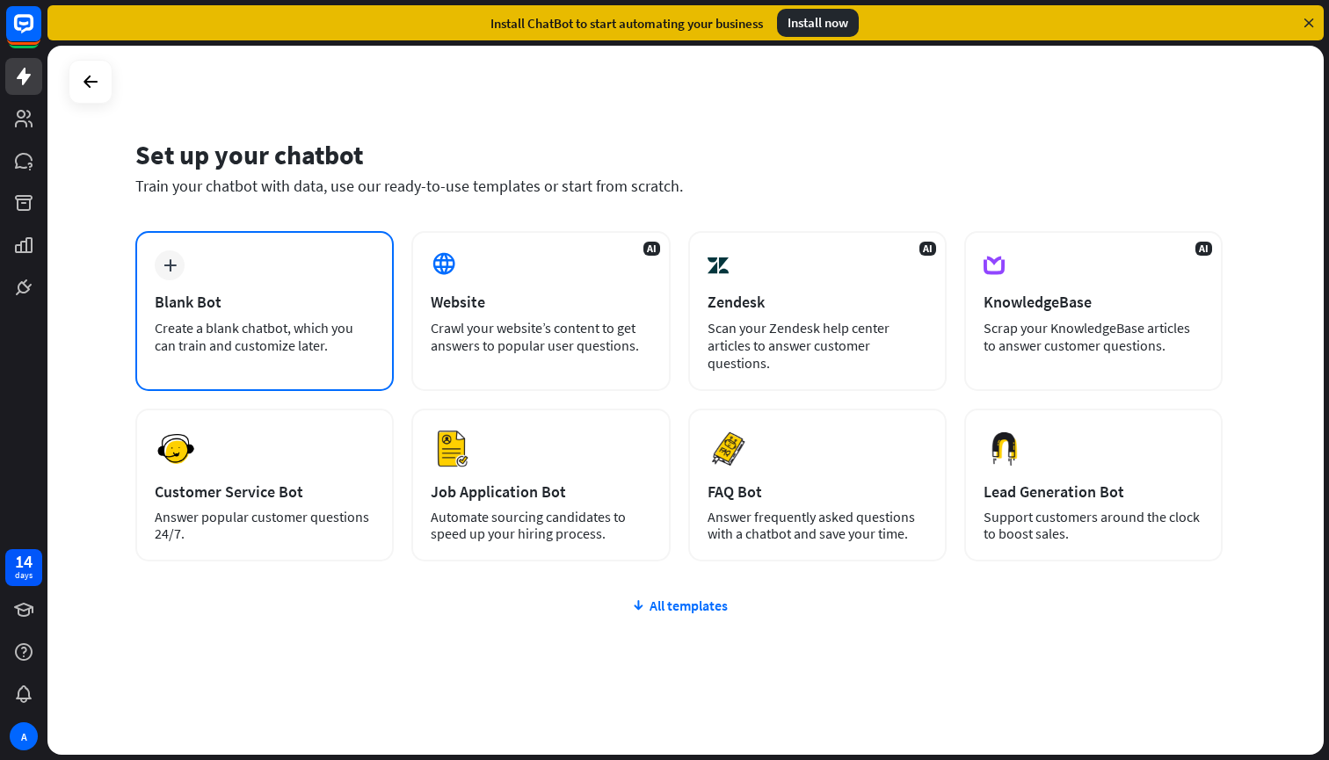
click at [213, 277] on div "plus Blank Bot Create a blank chatbot, which you can train and customize later." at bounding box center [264, 311] width 258 height 160
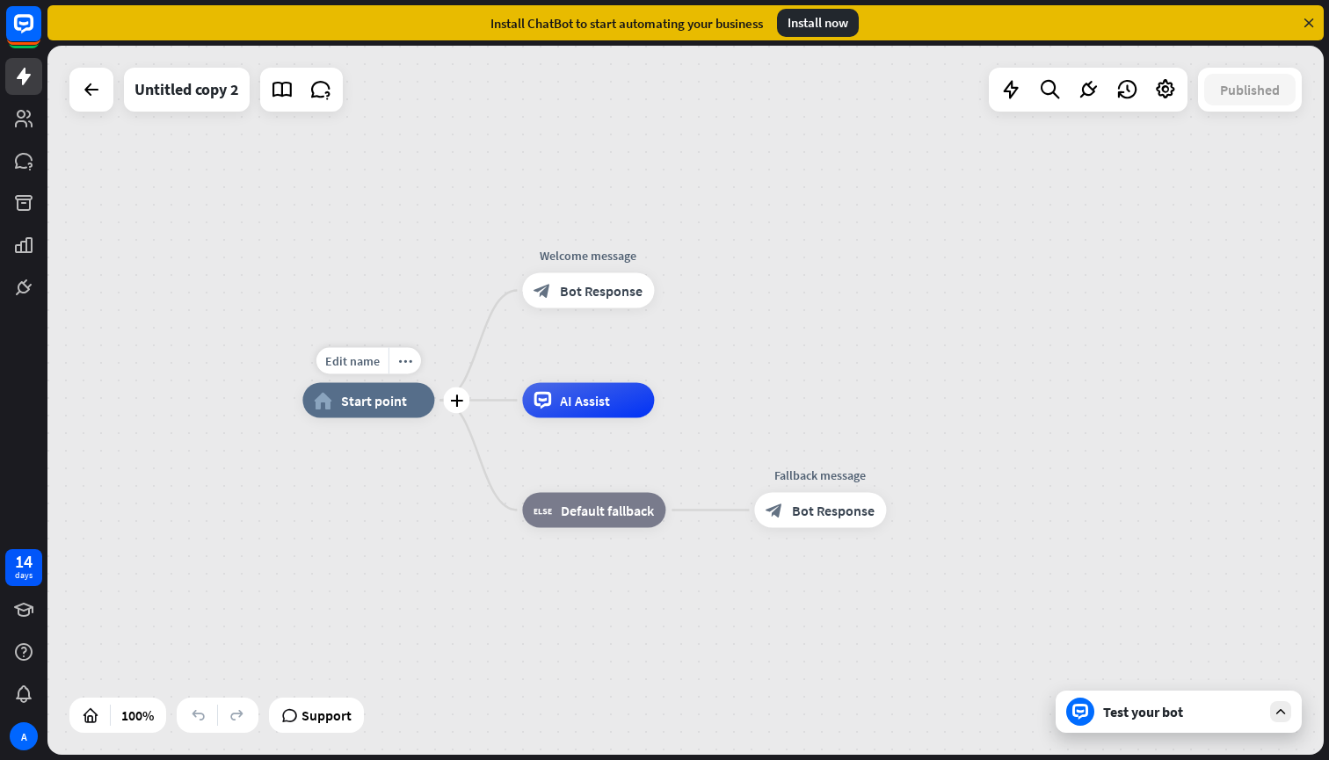
click at [395, 403] on span "Start point" at bounding box center [374, 401] width 66 height 18
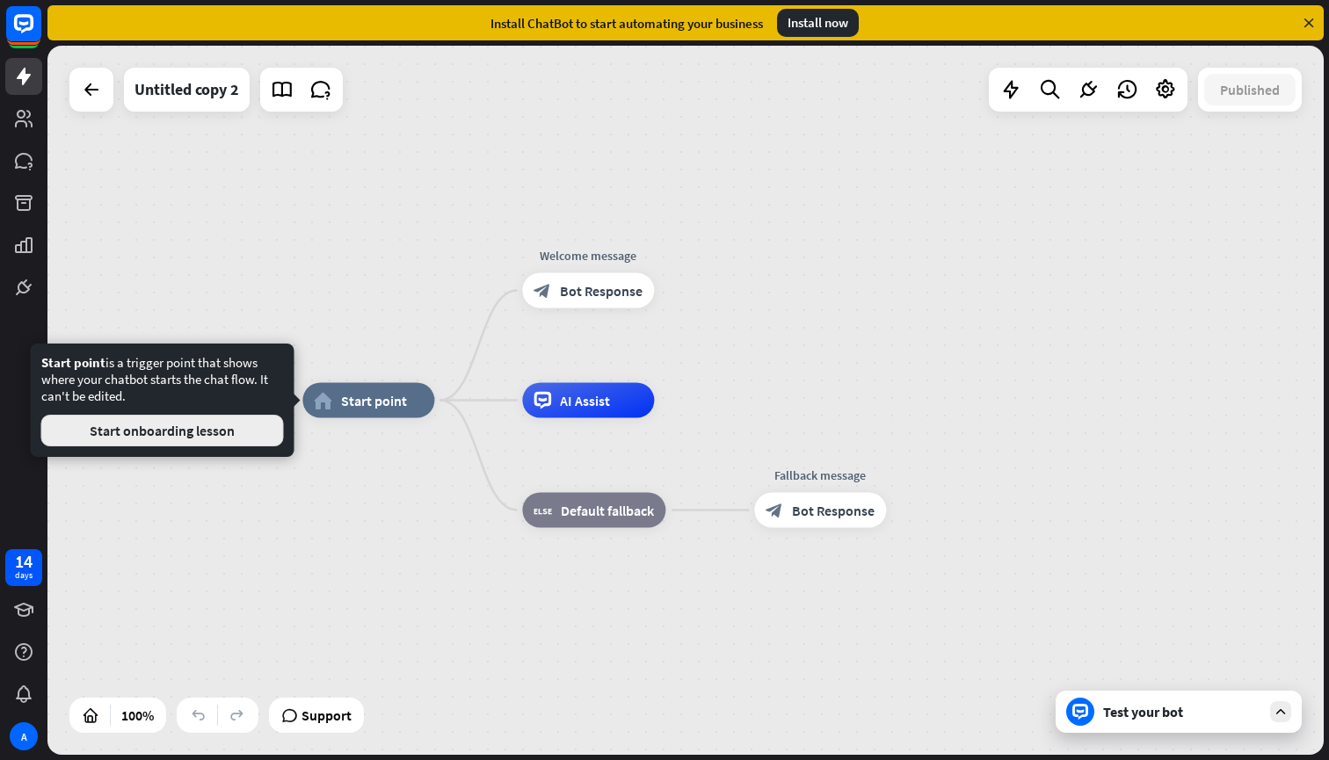
click at [239, 437] on button "Start onboarding lesson" at bounding box center [162, 431] width 243 height 32
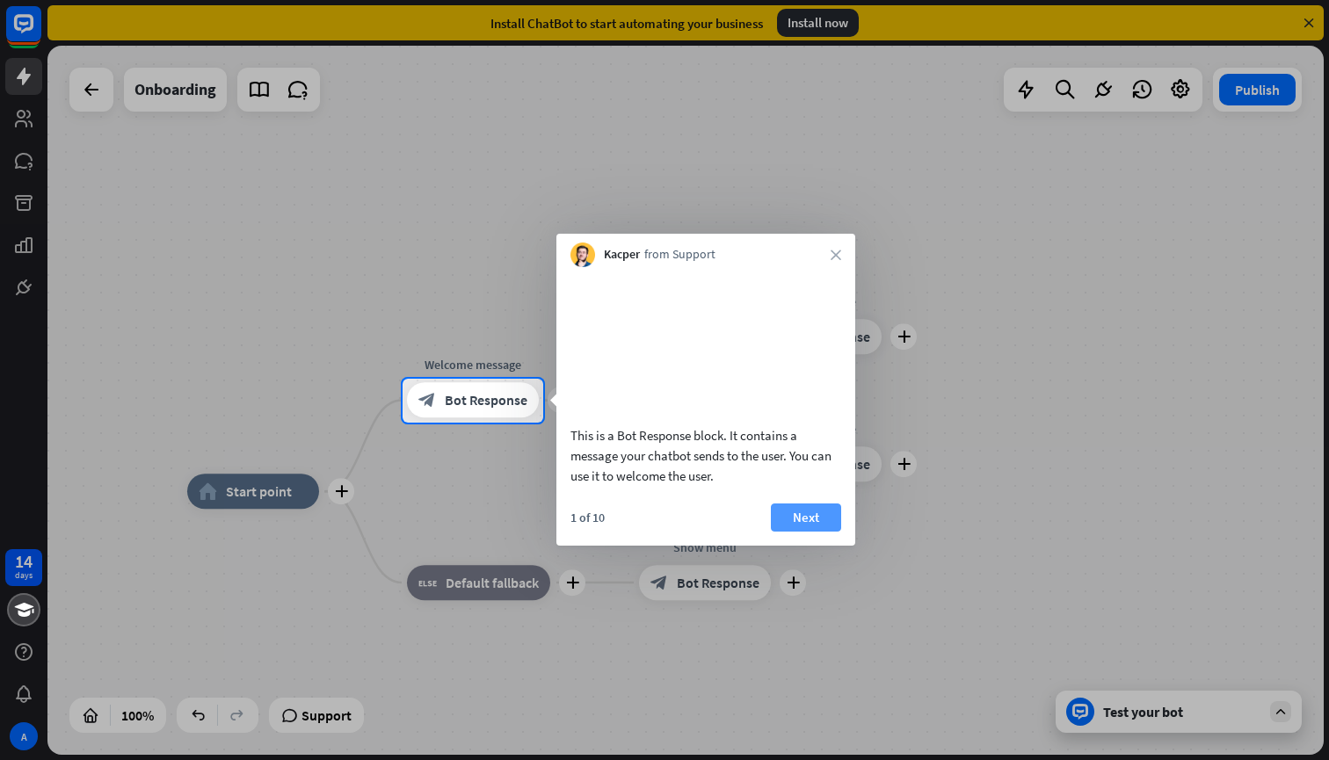
click at [801, 532] on button "Next" at bounding box center [806, 518] width 70 height 28
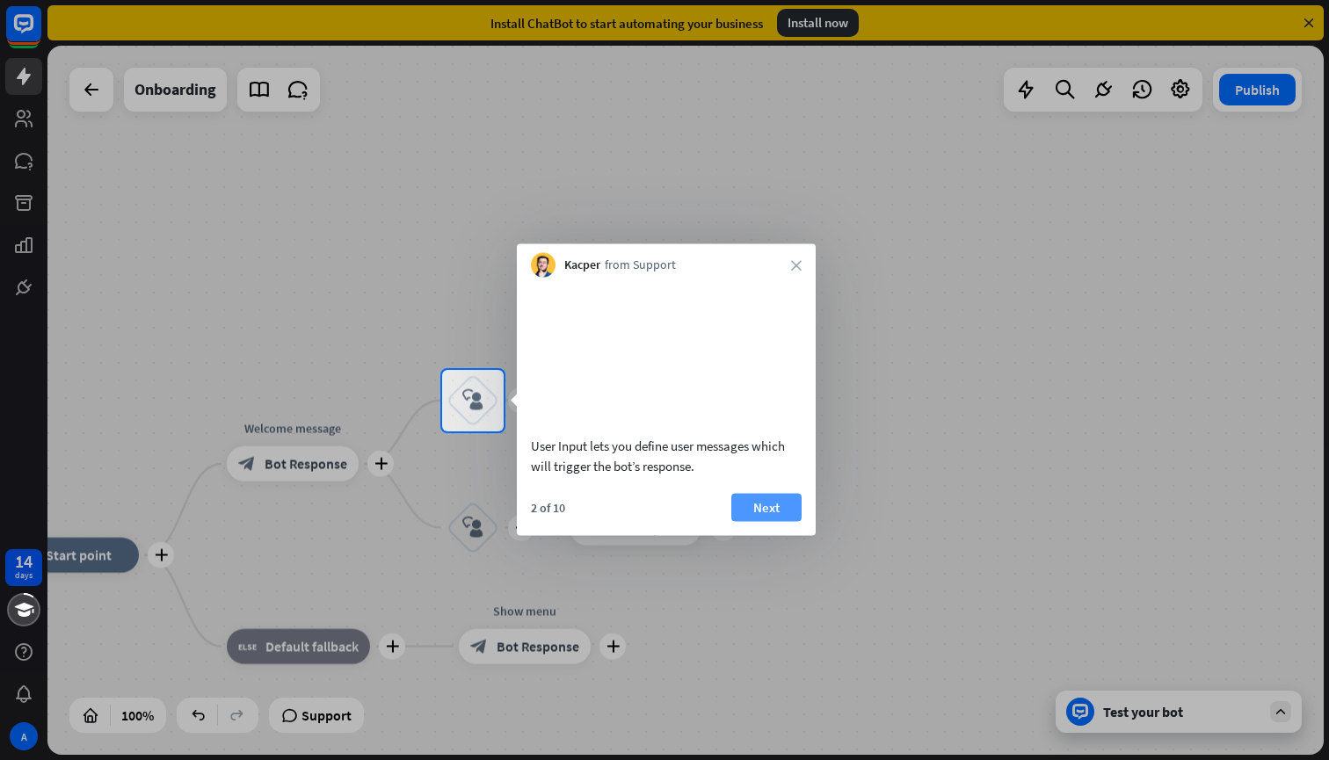
click at [778, 515] on button "Next" at bounding box center [766, 507] width 70 height 28
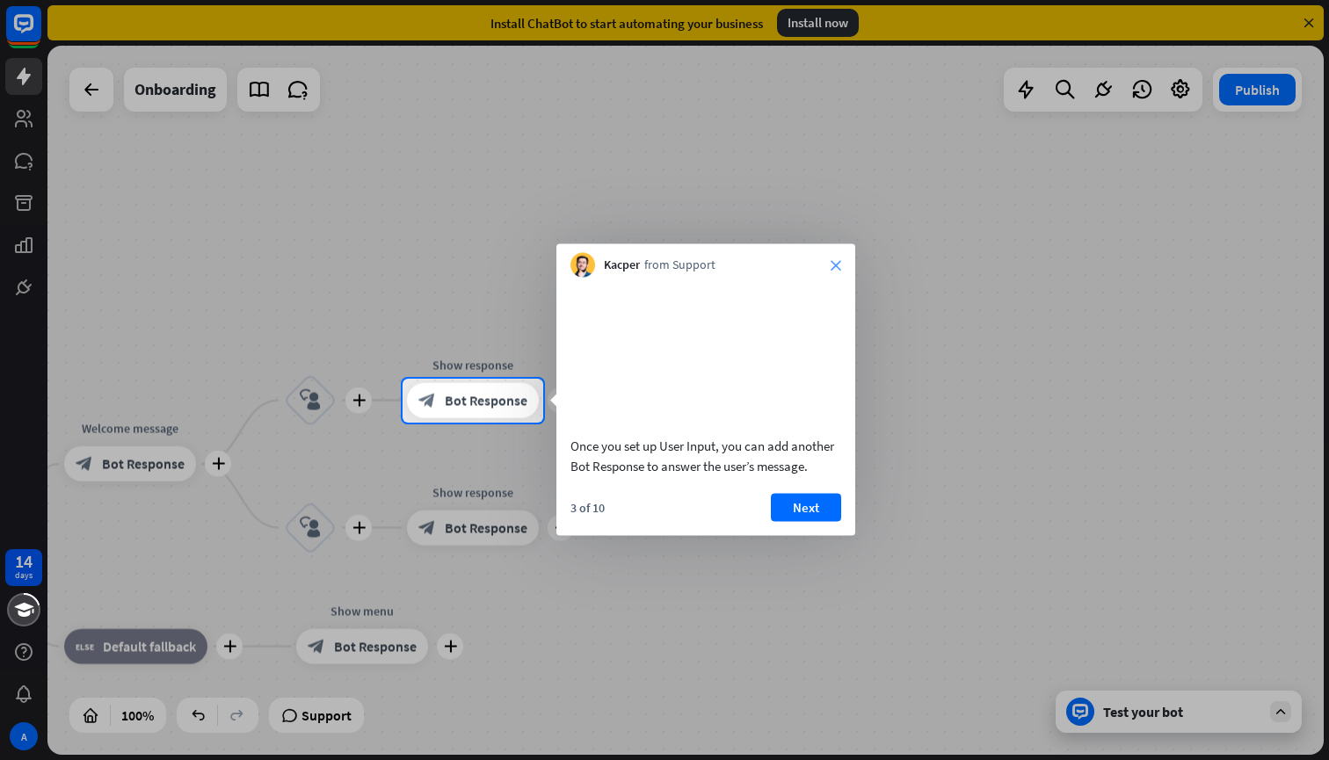
click at [840, 265] on icon "close" at bounding box center [836, 265] width 11 height 11
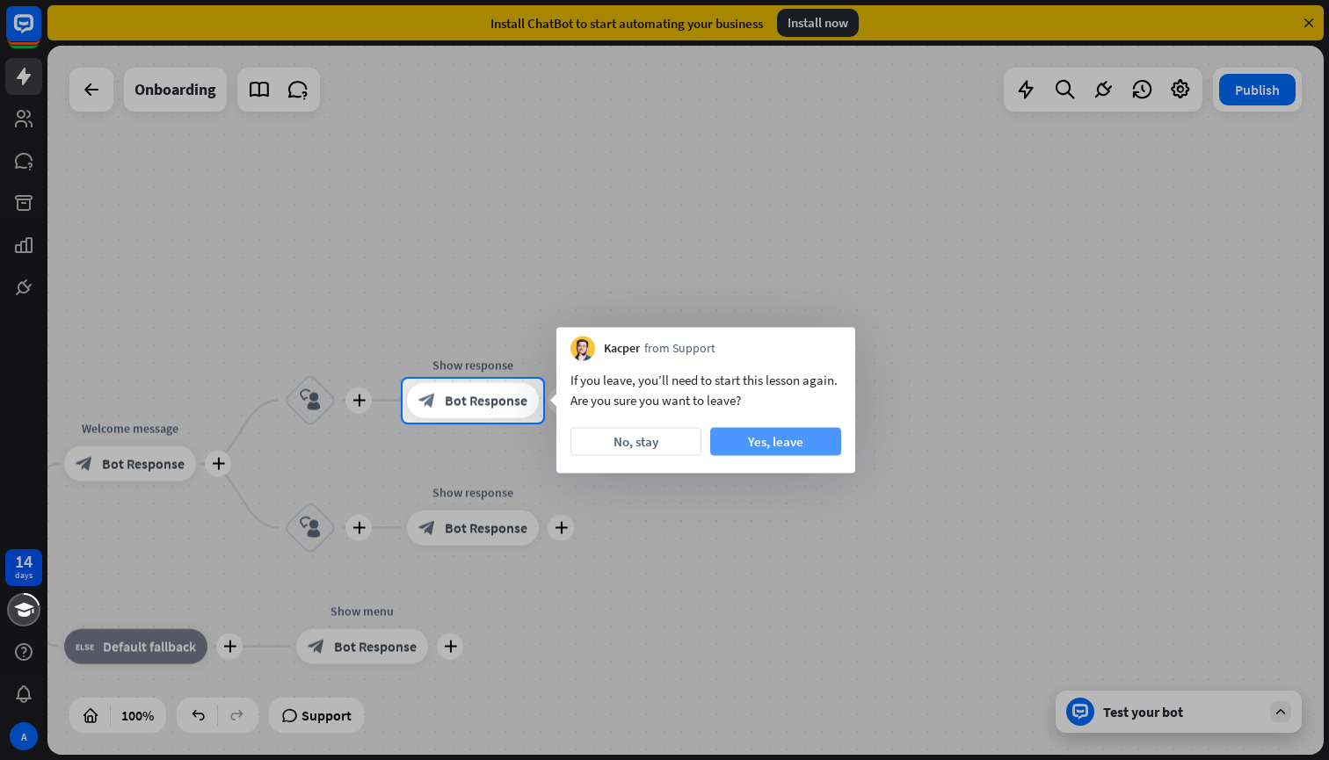
click at [767, 451] on button "Yes, leave" at bounding box center [775, 442] width 131 height 28
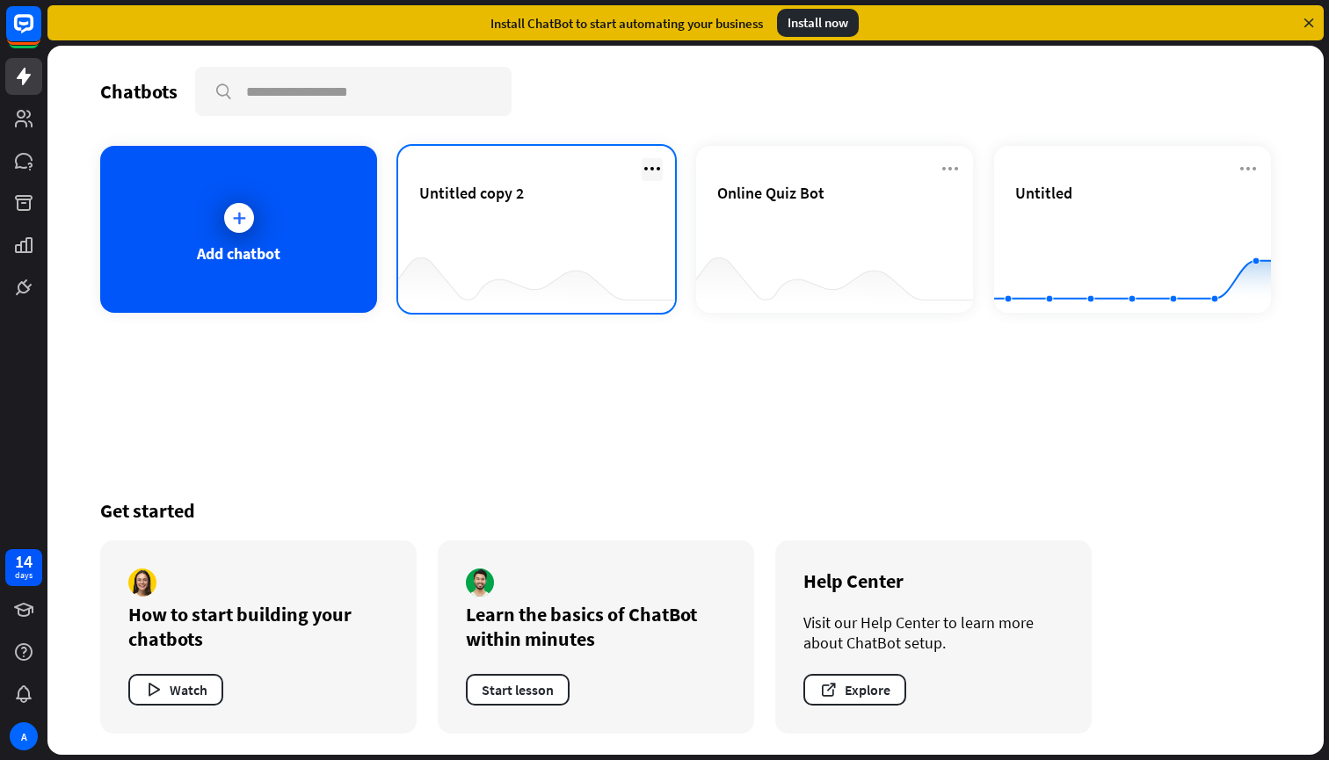
click at [657, 163] on icon at bounding box center [652, 168] width 21 height 21
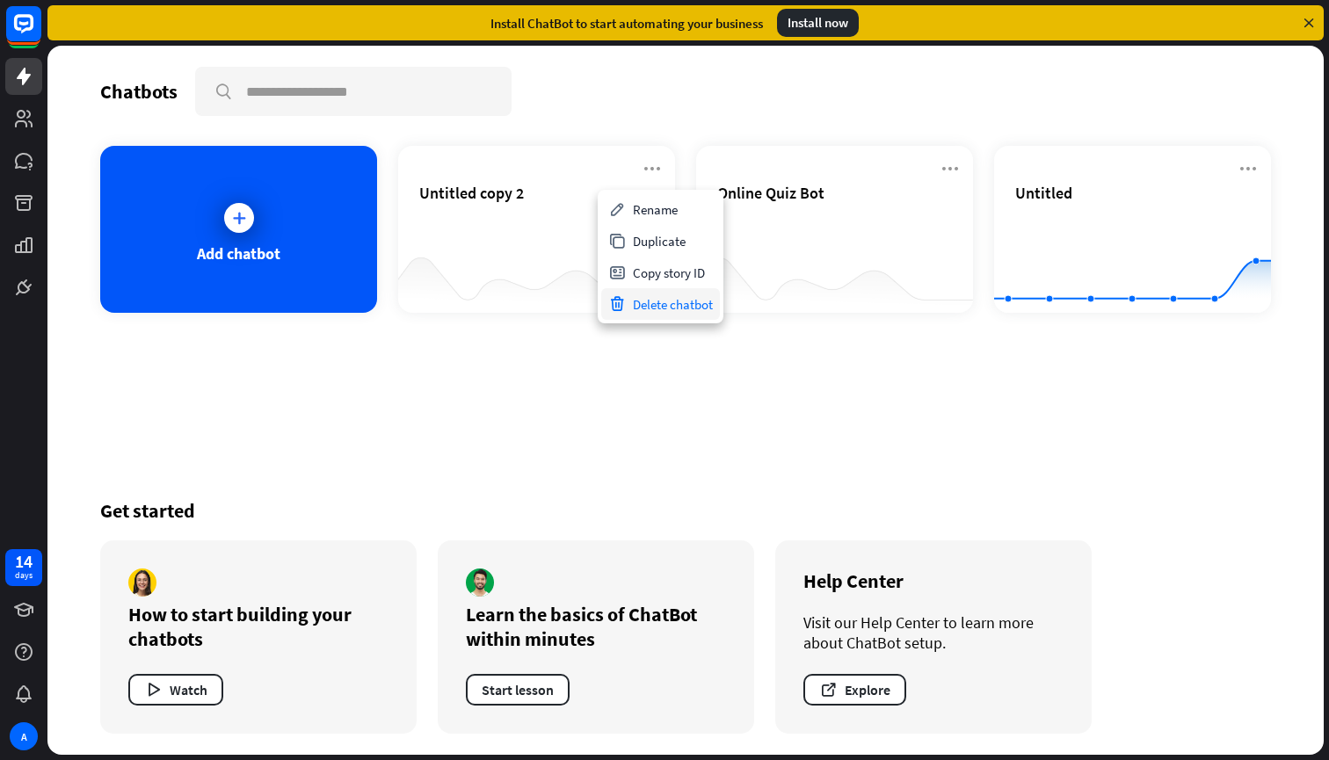
click at [666, 315] on div "Delete chatbot" at bounding box center [660, 304] width 119 height 32
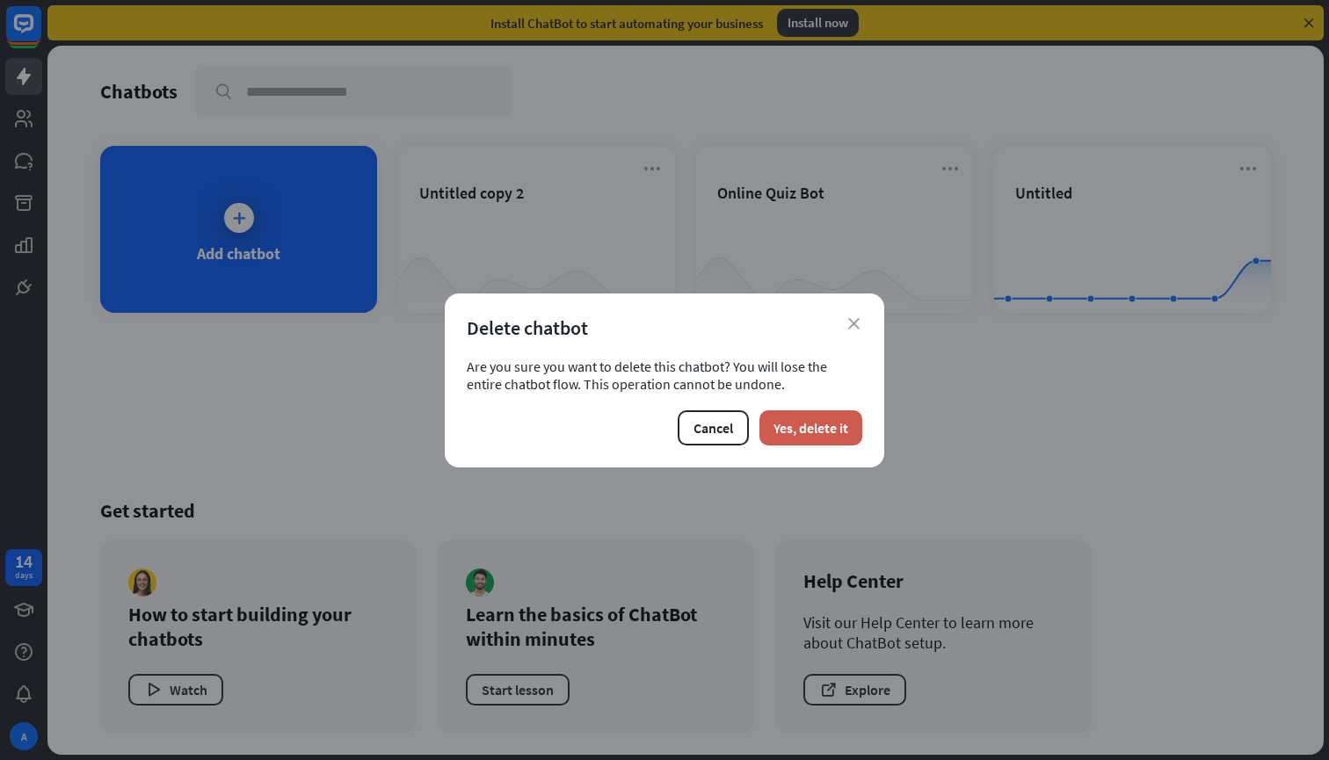
click at [807, 424] on button "Yes, delete it" at bounding box center [810, 427] width 103 height 35
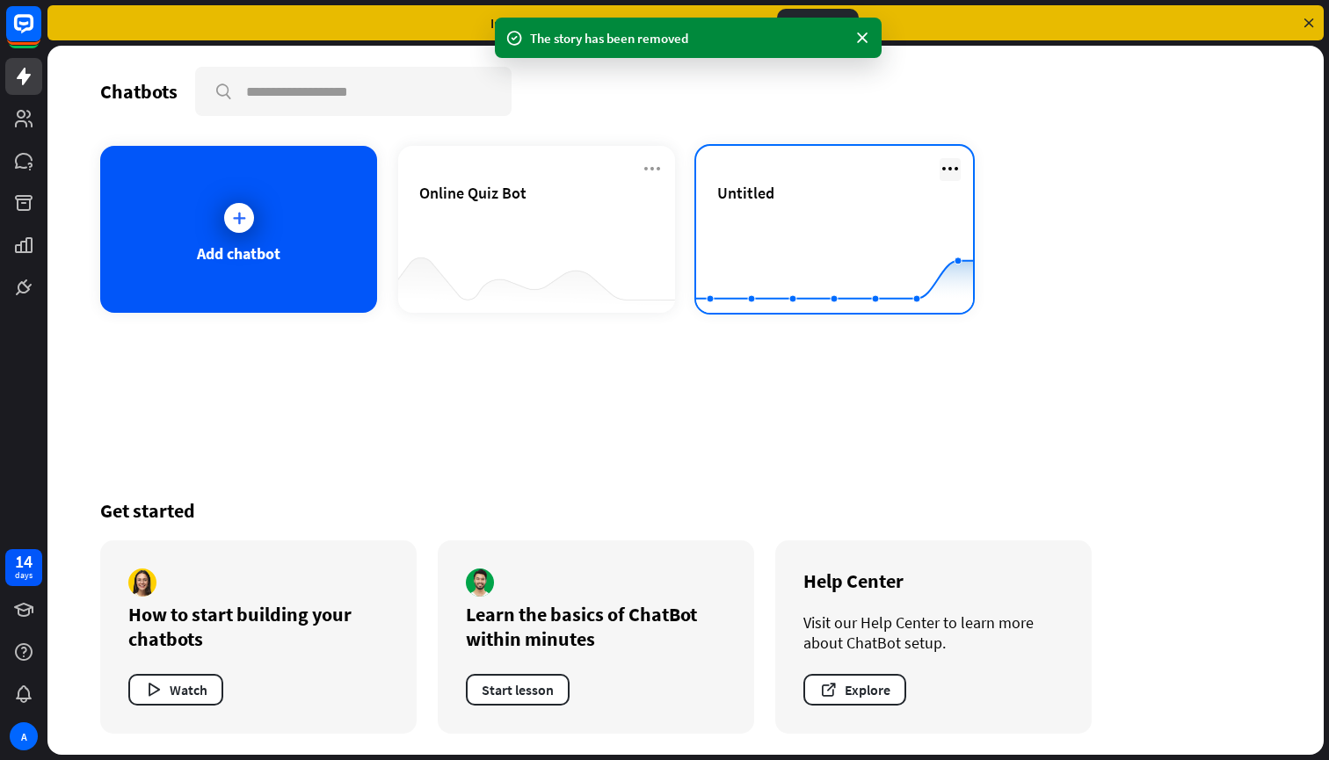
click at [952, 166] on icon at bounding box center [950, 168] width 21 height 21
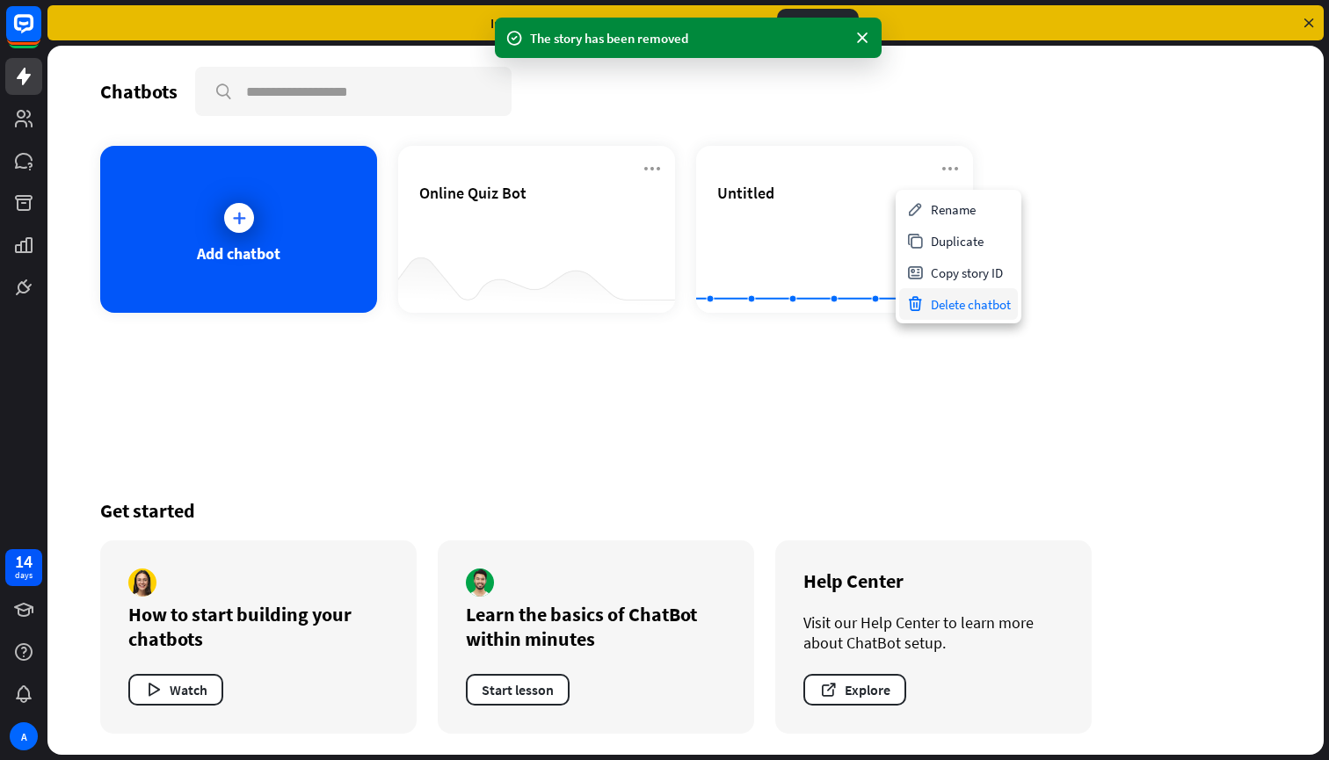
click at [933, 312] on div "Delete chatbot" at bounding box center [958, 304] width 119 height 32
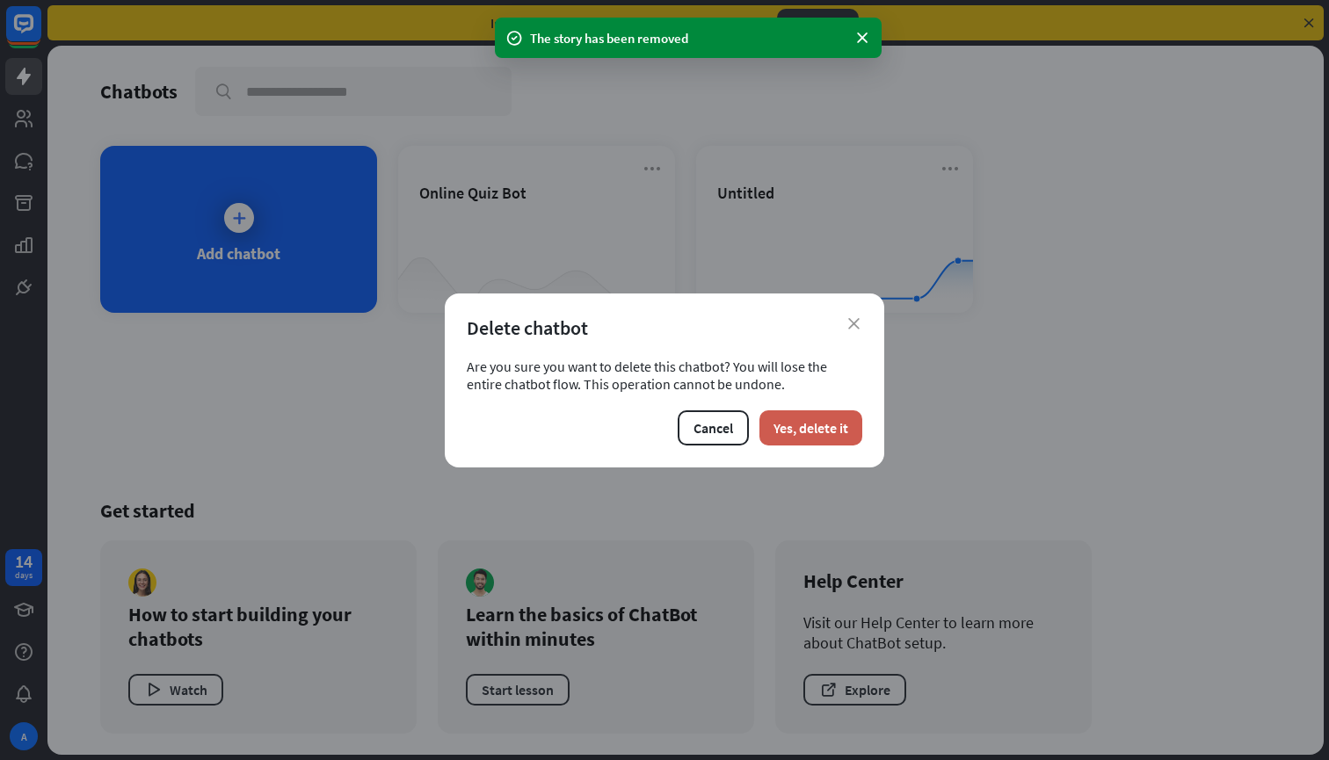
click at [819, 436] on button "Yes, delete it" at bounding box center [810, 427] width 103 height 35
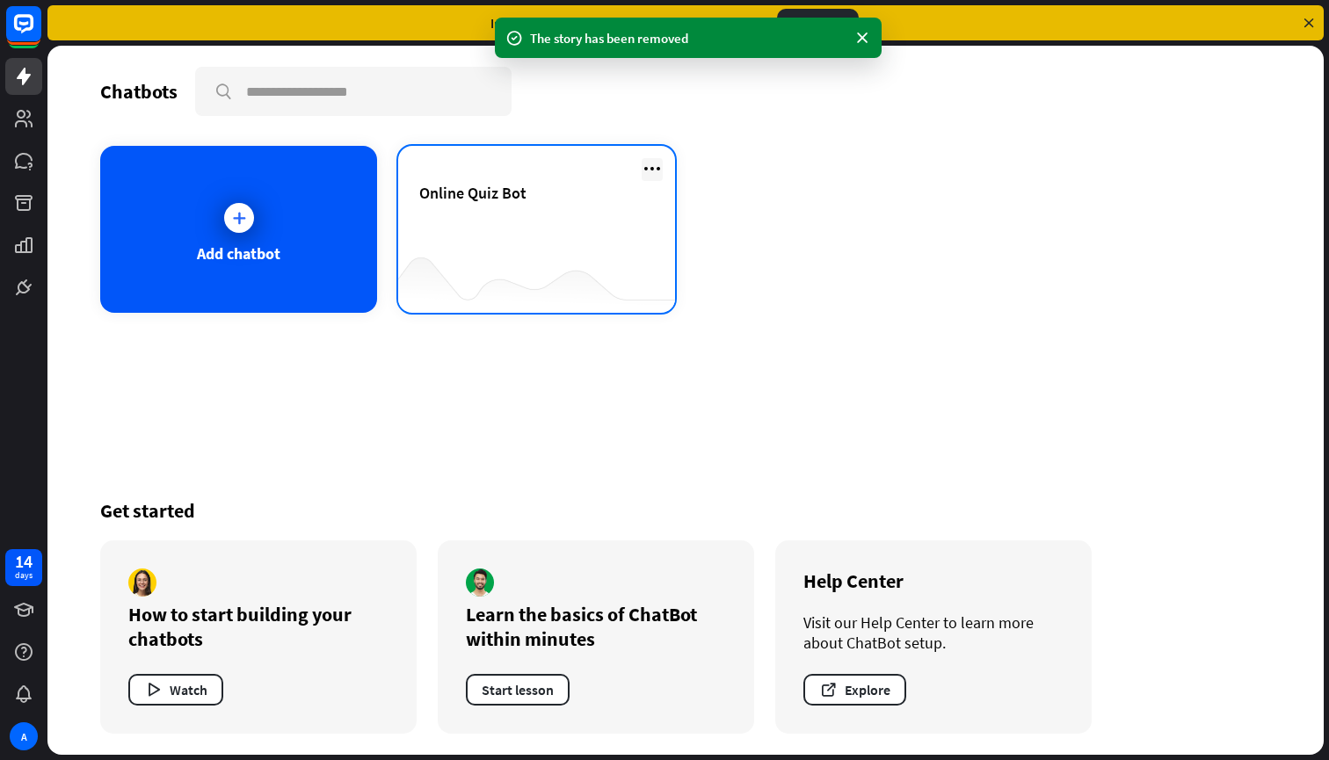
click at [657, 173] on icon at bounding box center [652, 168] width 21 height 21
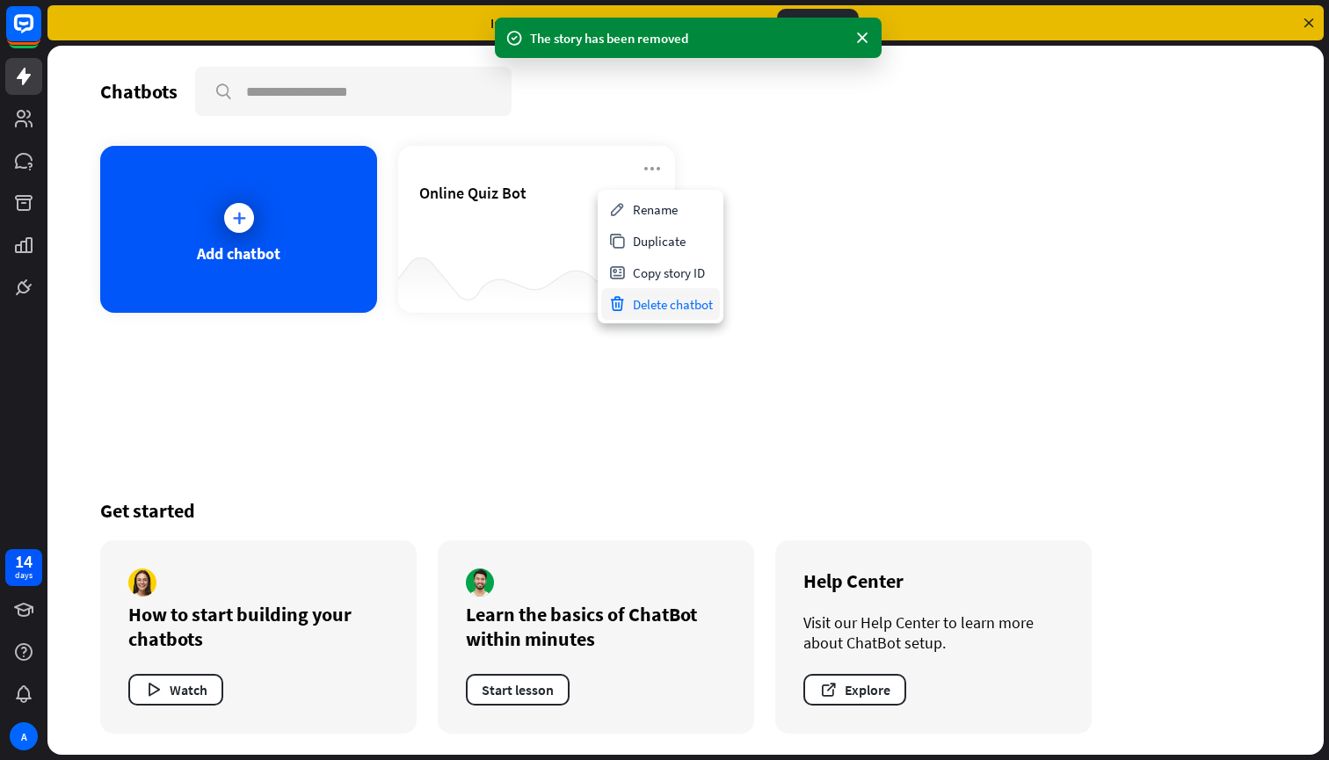
click at [654, 304] on div "Delete chatbot" at bounding box center [660, 304] width 119 height 32
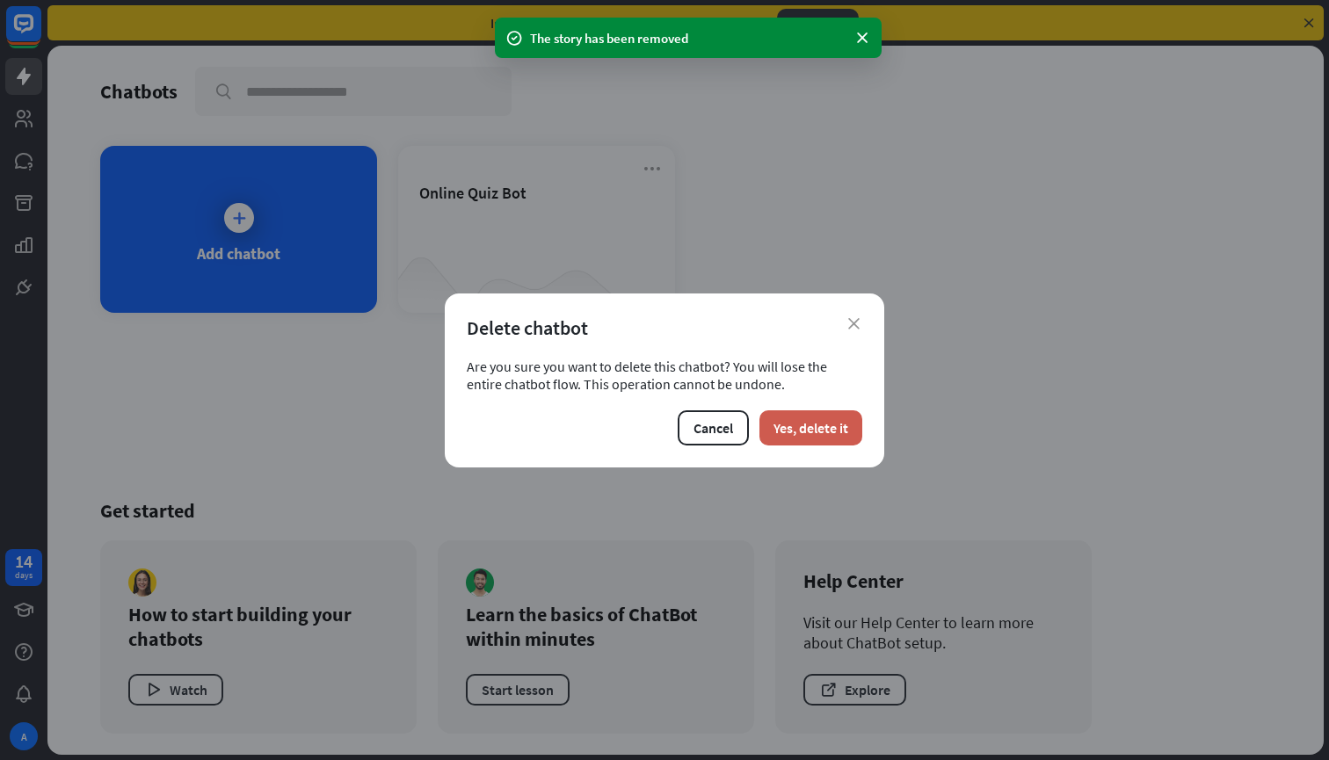
click at [811, 417] on button "Yes, delete it" at bounding box center [810, 427] width 103 height 35
